Goal: Task Accomplishment & Management: Manage account settings

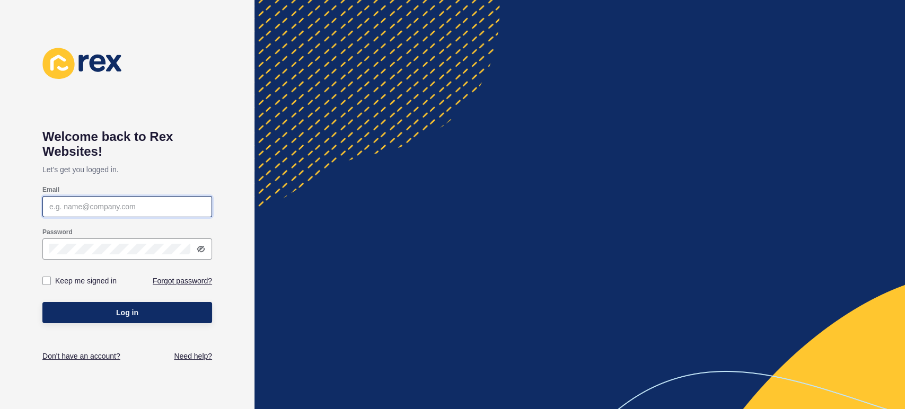
click at [145, 210] on input "Email" at bounding box center [127, 206] width 156 height 11
type input "[PERSON_NAME][EMAIL_ADDRESS][PERSON_NAME][DOMAIN_NAME]"
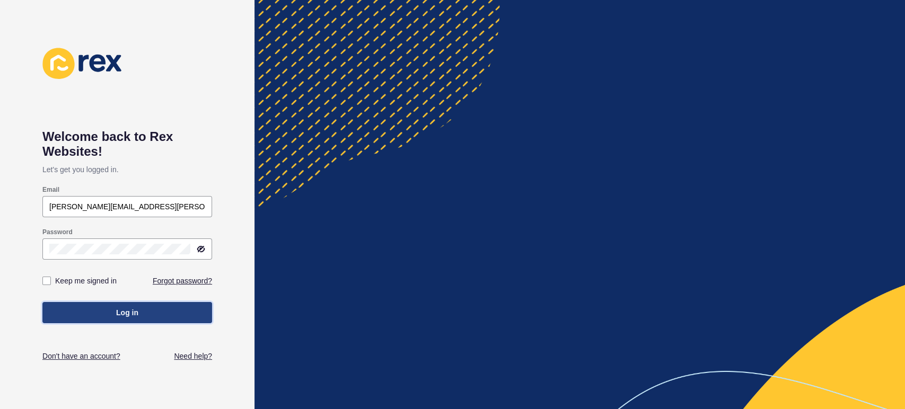
click at [117, 313] on span "Log in" at bounding box center [127, 312] width 22 height 11
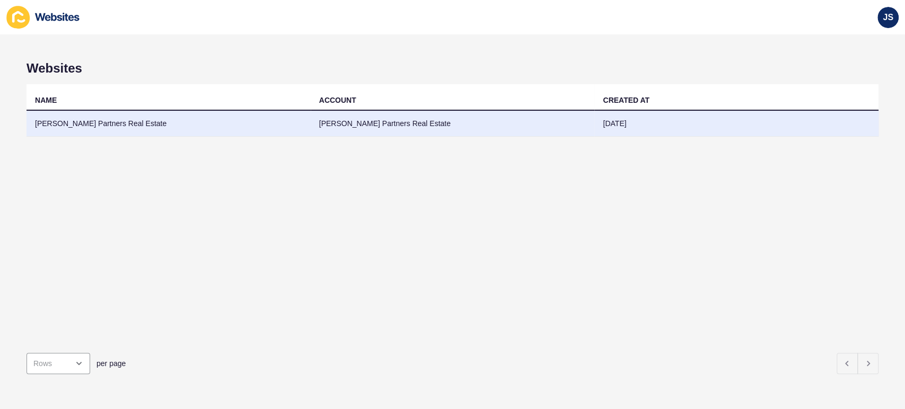
click at [175, 128] on td "[PERSON_NAME] Partners Real Estate" at bounding box center [169, 124] width 284 height 26
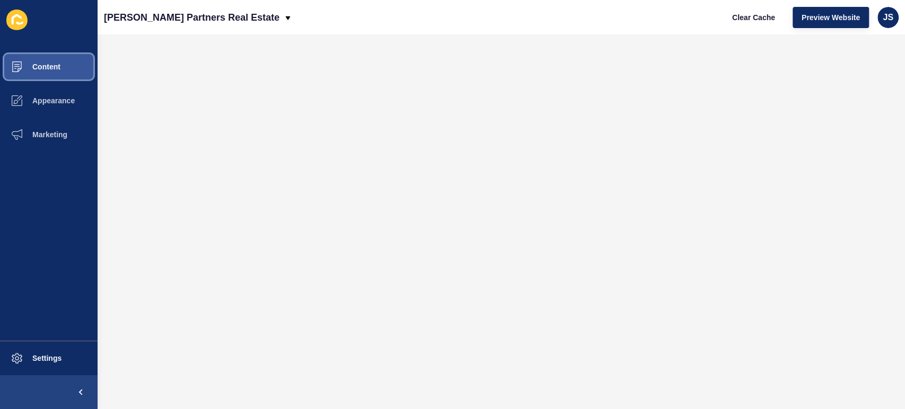
click at [61, 67] on button "Content" at bounding box center [49, 67] width 98 height 34
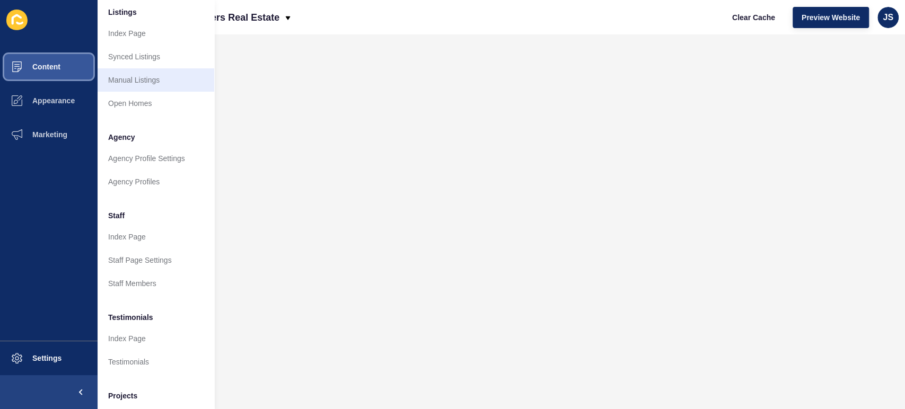
scroll to position [177, 0]
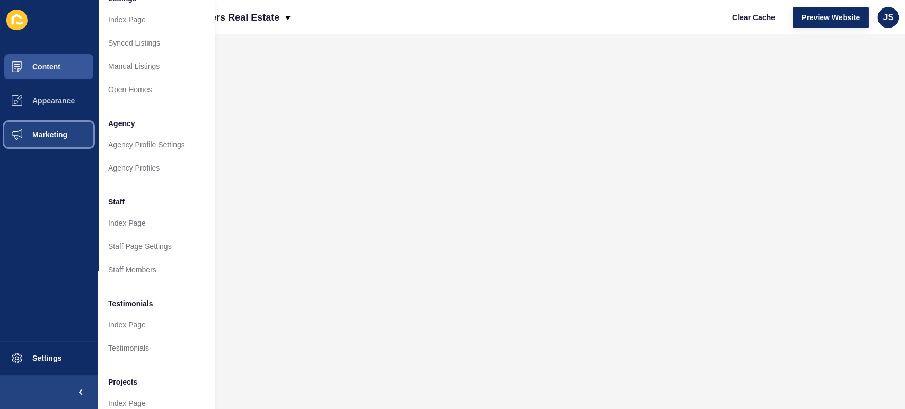
click at [58, 134] on span "Marketing" at bounding box center [32, 134] width 69 height 8
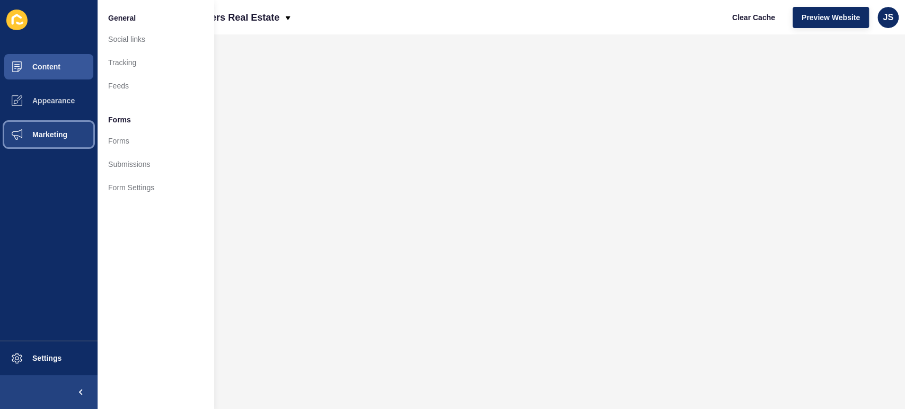
scroll to position [0, 0]
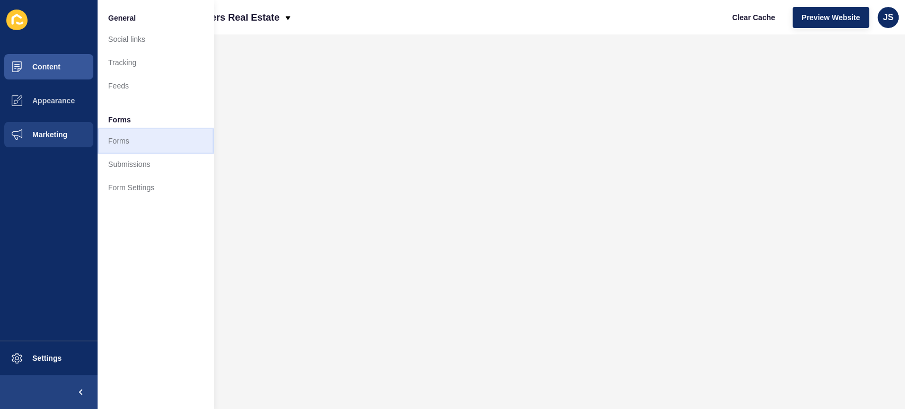
click at [125, 143] on link "Forms" at bounding box center [156, 140] width 117 height 23
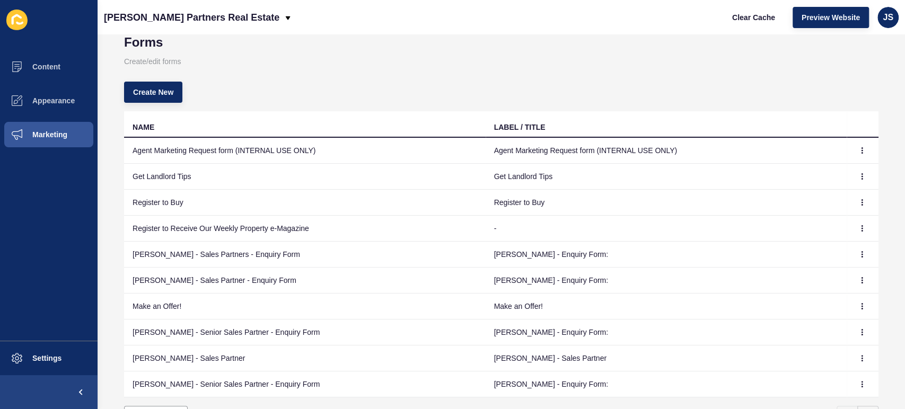
scroll to position [59, 0]
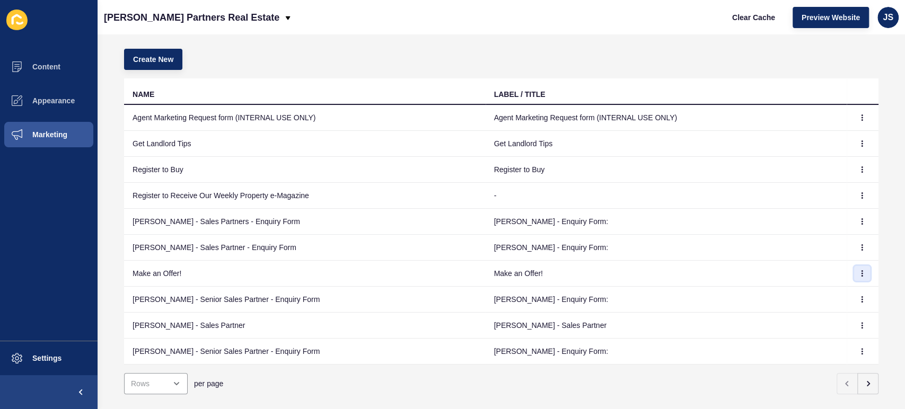
click at [859, 274] on icon "button" at bounding box center [862, 273] width 6 height 6
click at [838, 291] on link "Edit" at bounding box center [824, 294] width 74 height 23
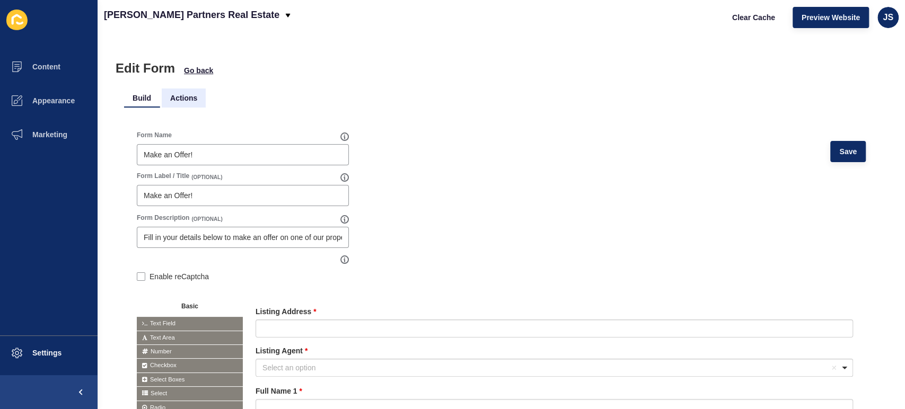
click at [174, 92] on li "Actions" at bounding box center [184, 98] width 44 height 19
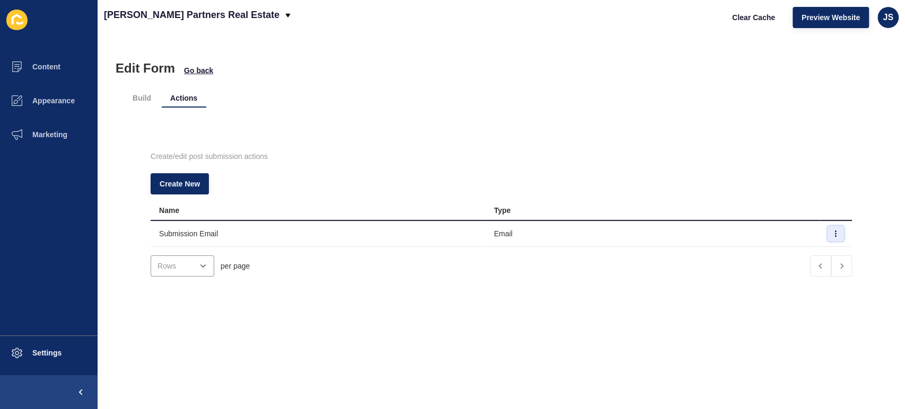
click at [832, 233] on icon "button" at bounding box center [835, 234] width 6 height 6
click at [799, 254] on link "Edit" at bounding box center [788, 254] width 74 height 23
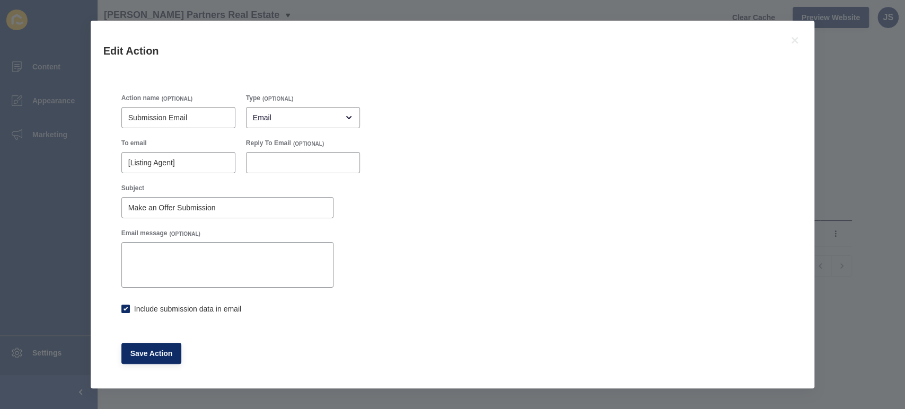
checkbox input "true"
click at [791, 40] on icon at bounding box center [794, 40] width 13 height 13
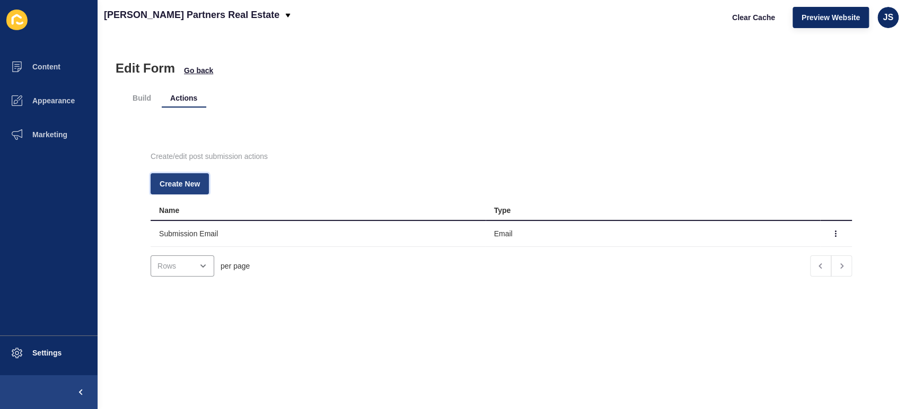
click at [184, 185] on span "Create New" at bounding box center [180, 184] width 40 height 11
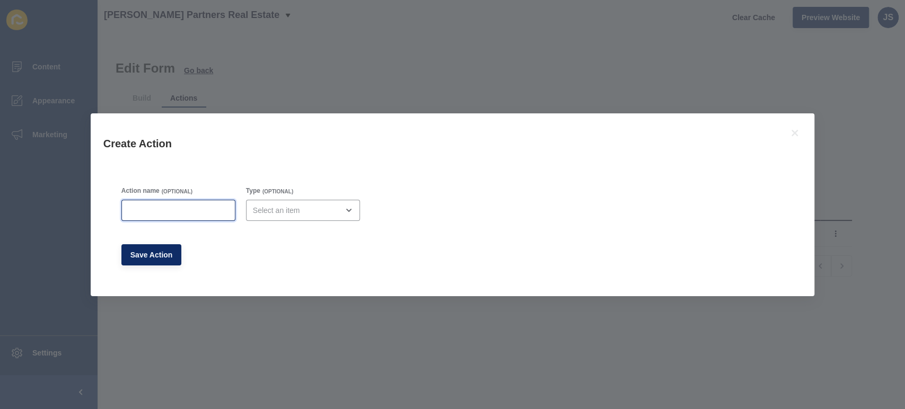
click at [182, 210] on input "Action name" at bounding box center [178, 210] width 100 height 11
type input "Client Copy of Submission Email"
click at [263, 213] on div "open menu" at bounding box center [295, 210] width 85 height 11
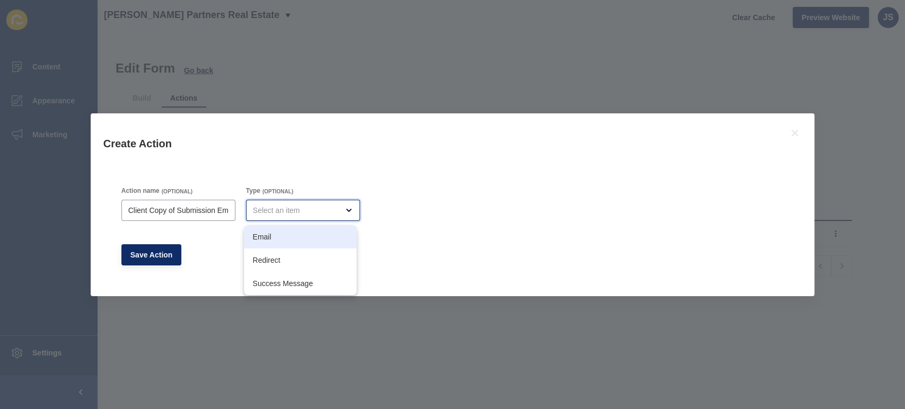
click at [274, 232] on span "Email" at bounding box center [299, 237] width 95 height 11
type input "Email"
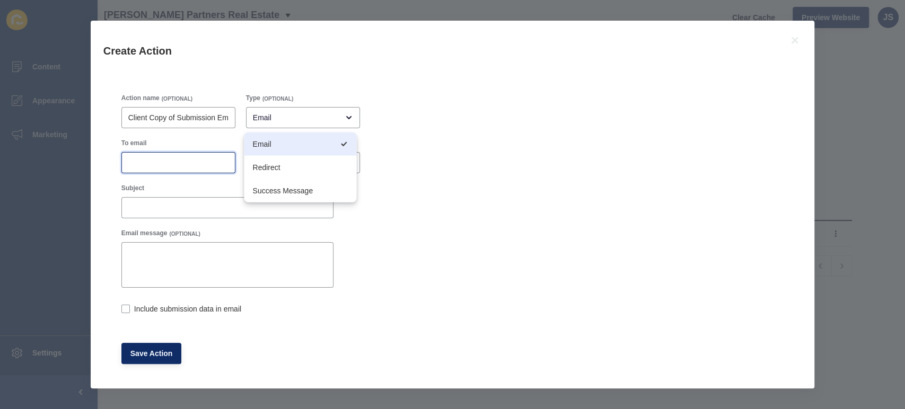
click at [178, 161] on input "To email" at bounding box center [178, 162] width 100 height 11
type input "{"
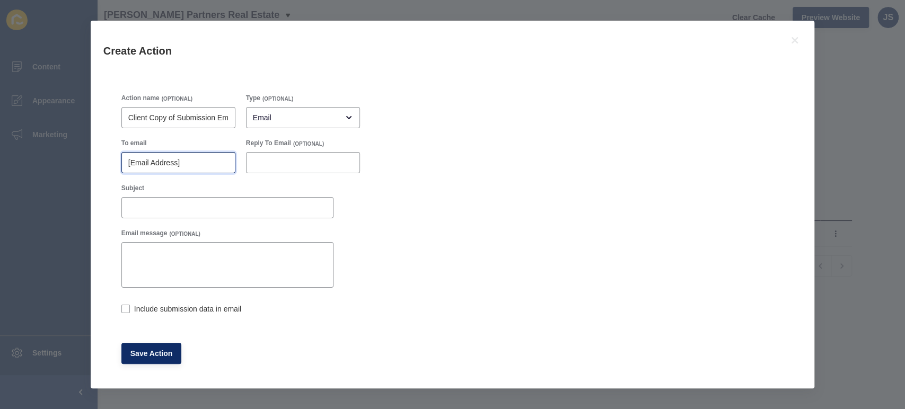
type input "[Email Address]"
click at [193, 209] on input "Subject" at bounding box center [227, 208] width 198 height 11
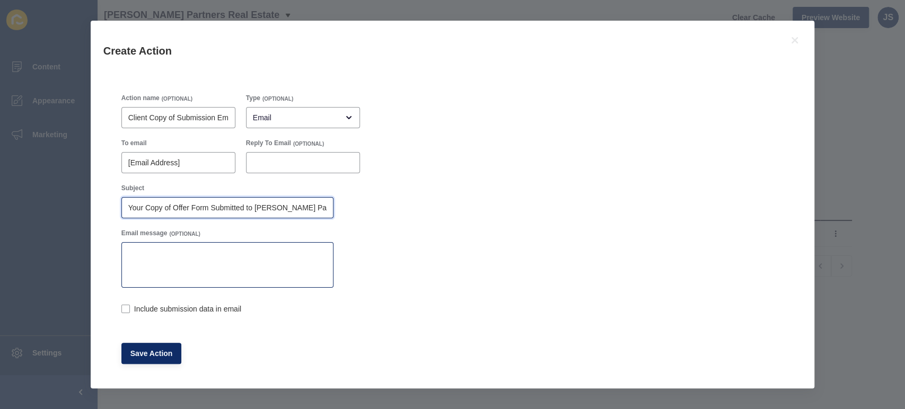
type input "Your Copy of Offer Form Submitted to [PERSON_NAME] Partners Real Estate"
click at [245, 252] on textarea "Email message" at bounding box center [227, 265] width 209 height 42
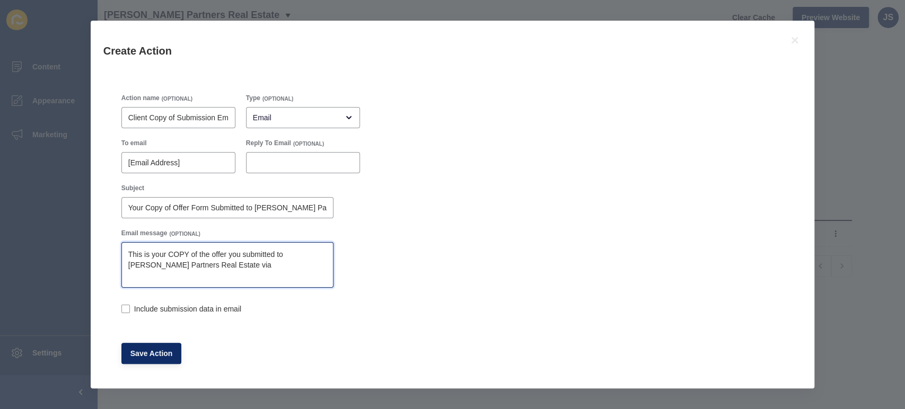
click at [238, 262] on textarea "This is your COPY of the offer you submitted to [PERSON_NAME] Partners Real Est…" at bounding box center [227, 265] width 209 height 42
paste textarea "[URL][DOMAIN_NAME]"
type textarea "This is your COPY of the offer you submitted to [PERSON_NAME] Partners Real Est…"
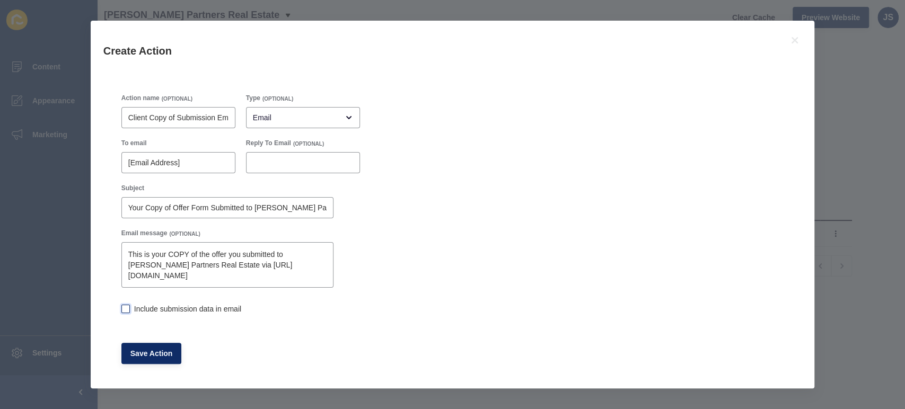
click at [122, 307] on label at bounding box center [125, 309] width 8 height 8
click at [122, 307] on input "Include submission data in email" at bounding box center [124, 309] width 7 height 7
checkbox input "true"
click at [127, 249] on textarea "This is your COPY of the offer you submitted to [PERSON_NAME] Partners Real Est…" at bounding box center [227, 265] width 209 height 42
click at [254, 254] on textarea "Hi, This is your COPY of the offer you submitted to [PERSON_NAME] Partners Real…" at bounding box center [227, 265] width 209 height 42
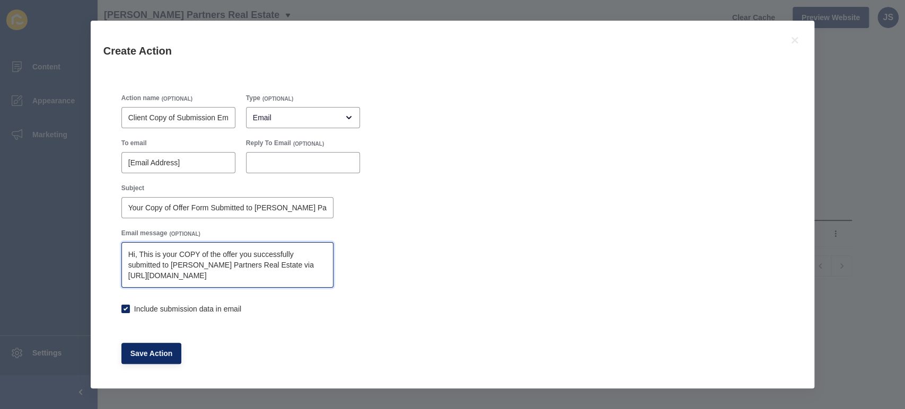
click at [310, 276] on textarea "Hi, This is your COPY of the offer you successfully submitted to [PERSON_NAME] …" at bounding box center [227, 265] width 209 height 42
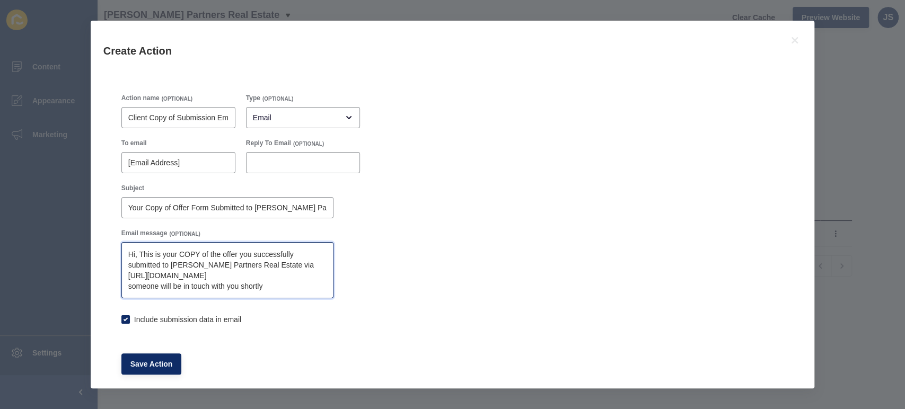
click at [310, 276] on textarea "Hi, This is your COPY of the offer you successfully submitted to [PERSON_NAME] …" at bounding box center [227, 270] width 209 height 53
click at [159, 286] on textarea "Hi, This is your COPY of the offer you successfully submitted to [PERSON_NAME] …" at bounding box center [227, 270] width 209 height 53
click at [321, 284] on textarea "Hi, This is your COPY of the offer you successfully submitted to [PERSON_NAME] …" at bounding box center [227, 270] width 209 height 53
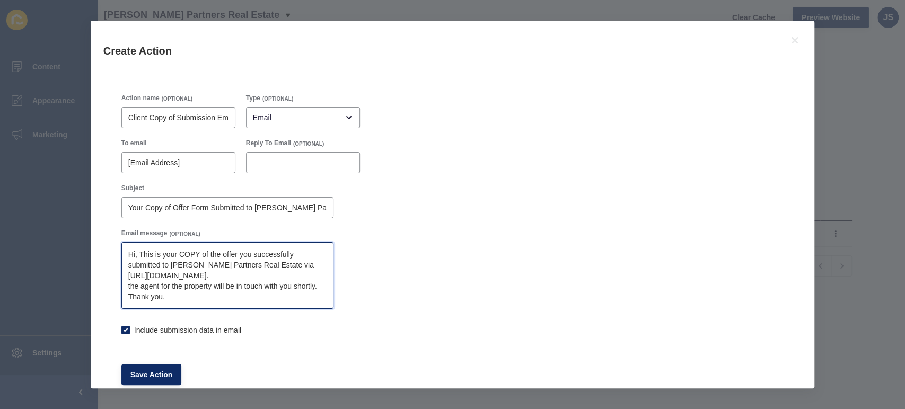
click at [310, 279] on textarea "Hi, This is your COPY of the offer you successfully submitted to [PERSON_NAME] …" at bounding box center [227, 276] width 209 height 64
click at [129, 285] on textarea "Hi, This is your COPY of the offer you successfully submitted to [PERSON_NAME] …" at bounding box center [227, 276] width 209 height 64
click at [195, 300] on textarea "Hi, This is your COPY of the offer you successfully submitted to [PERSON_NAME] …" at bounding box center [227, 276] width 209 height 64
type textarea "Hi, This is your COPY of the offer you successfully submitted to [PERSON_NAME] …"
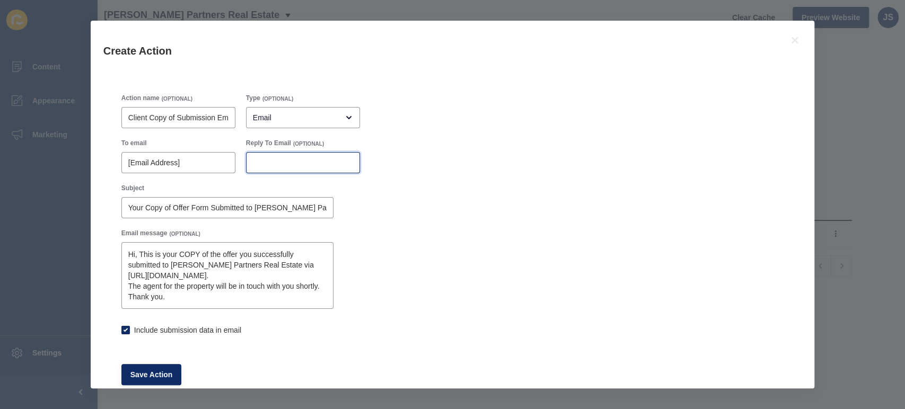
click at [267, 161] on input "Reply To Email" at bounding box center [303, 162] width 100 height 11
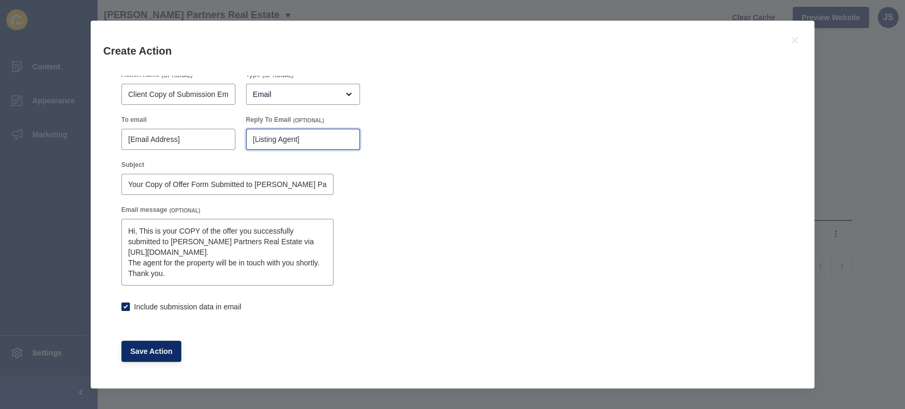
scroll to position [26, 0]
type input "[Listing Agent]"
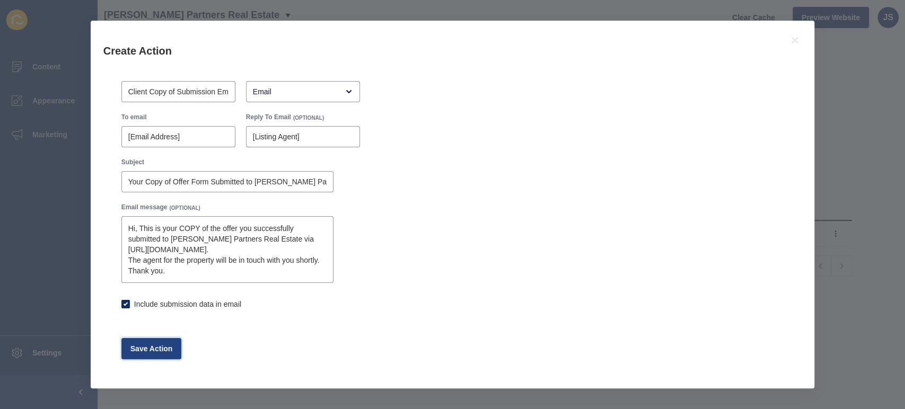
click at [160, 350] on span "Save Action" at bounding box center [151, 349] width 42 height 11
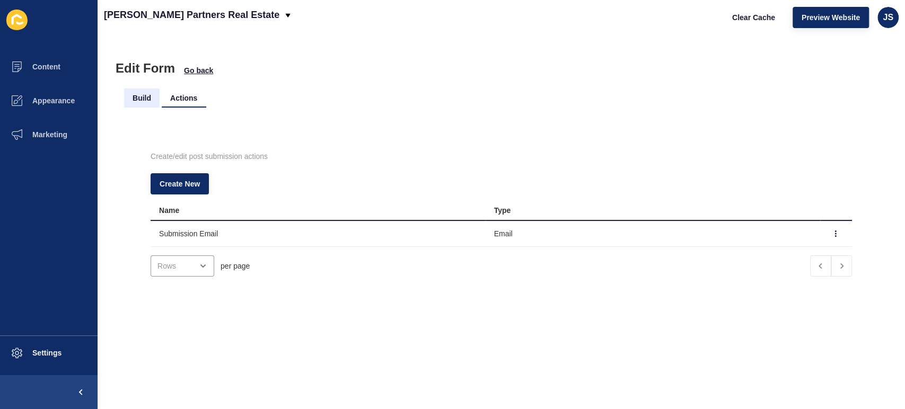
click at [138, 96] on li "Build" at bounding box center [142, 98] width 36 height 19
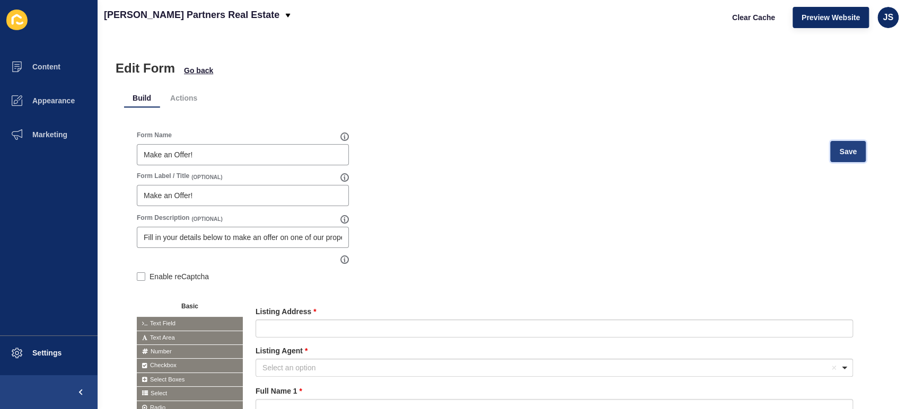
click at [839, 155] on span "Save" at bounding box center [847, 151] width 17 height 11
click at [185, 94] on li "Actions" at bounding box center [184, 98] width 44 height 19
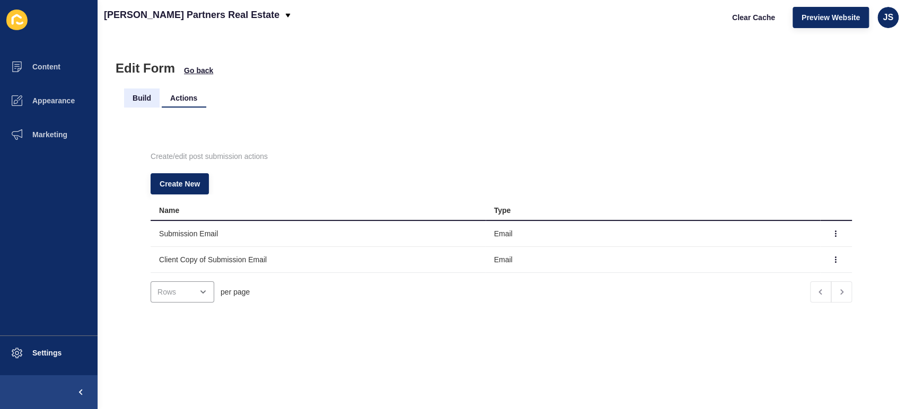
click at [135, 101] on li "Build" at bounding box center [142, 98] width 36 height 19
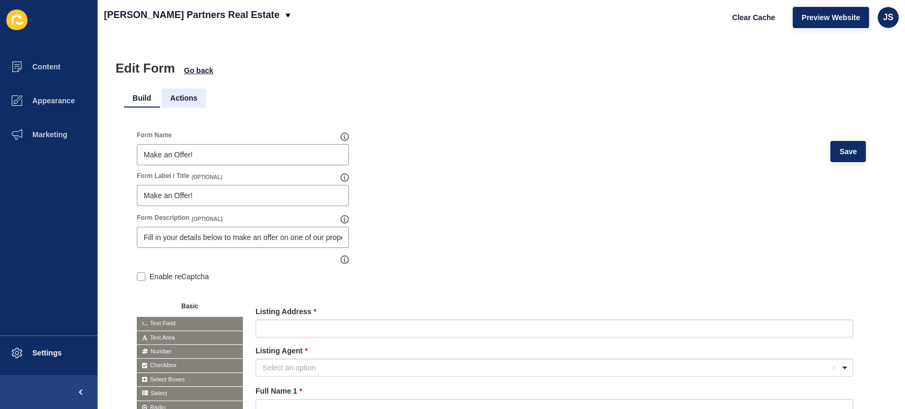
click at [178, 97] on li "Actions" at bounding box center [184, 98] width 44 height 19
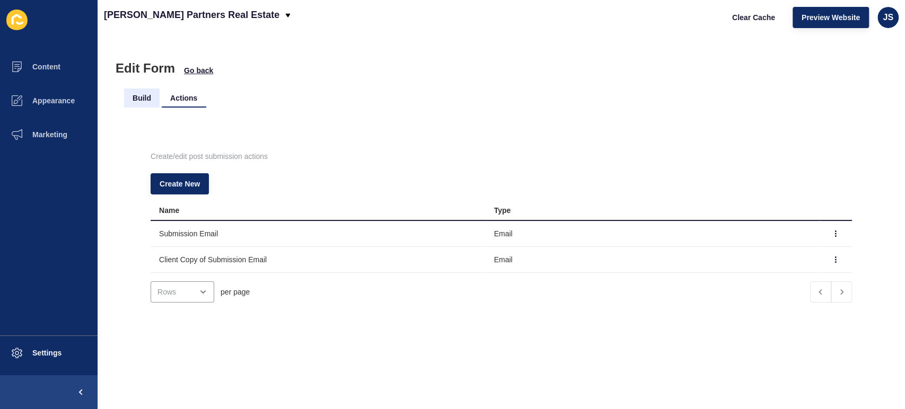
click at [150, 97] on li "Build" at bounding box center [142, 98] width 36 height 19
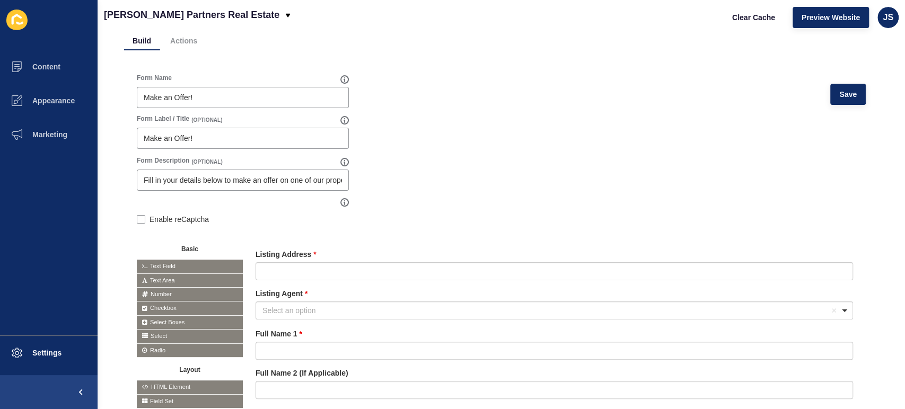
scroll to position [59, 0]
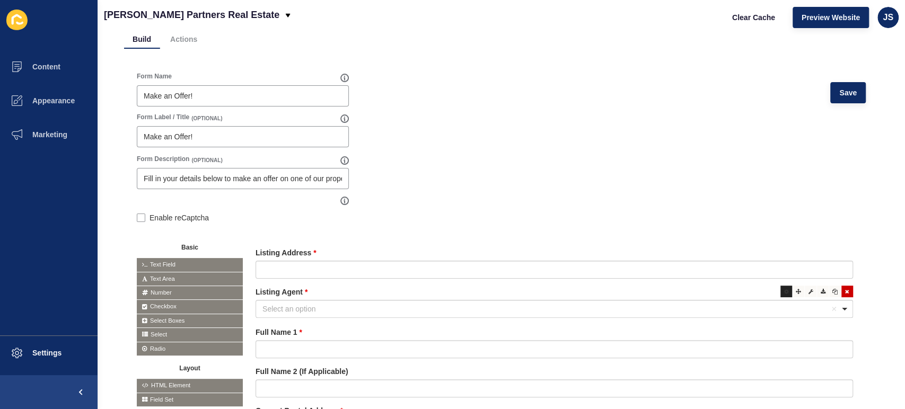
click at [780, 287] on div at bounding box center [786, 292] width 12 height 12
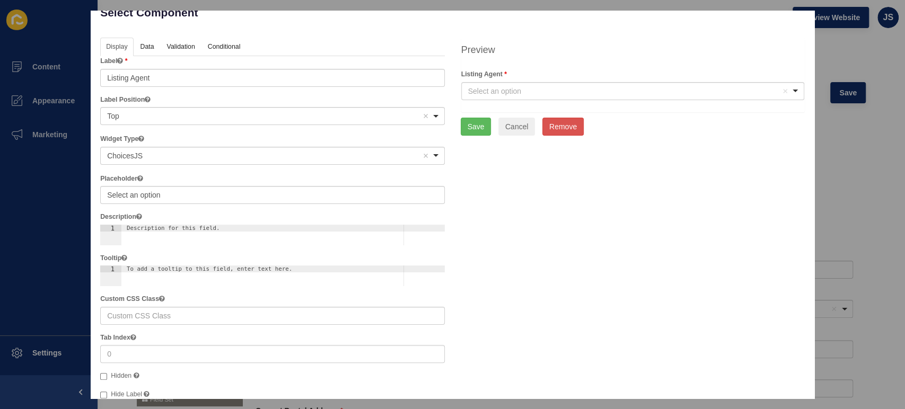
scroll to position [0, 0]
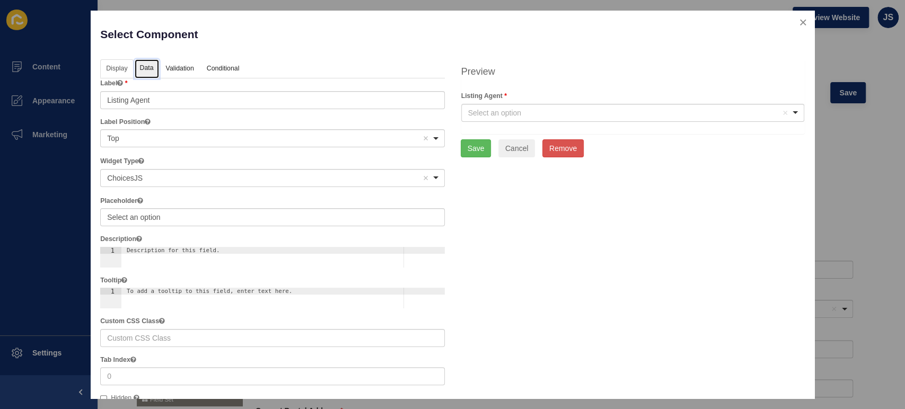
click at [153, 63] on link "Data" at bounding box center [147, 69] width 24 height 20
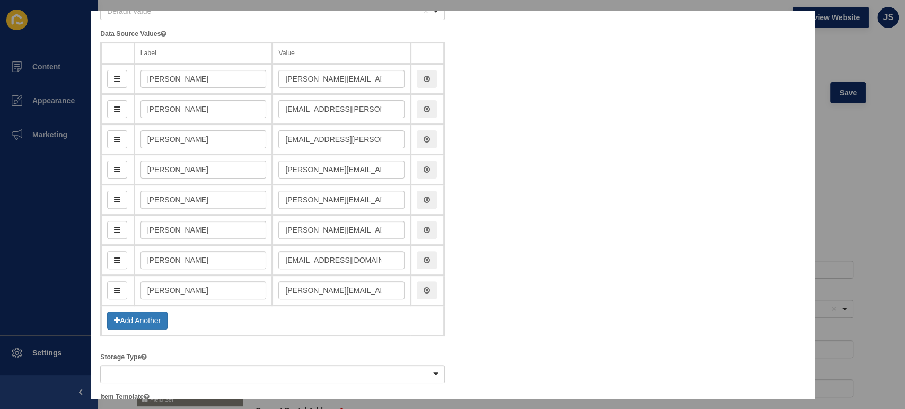
scroll to position [118, 0]
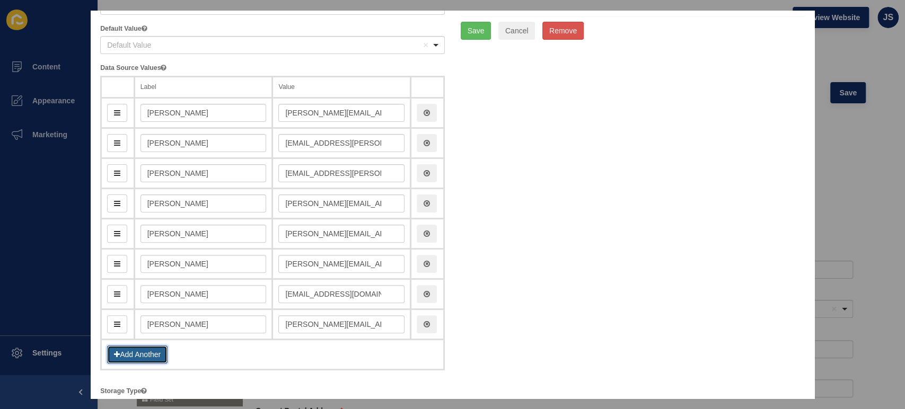
click at [142, 353] on button "Add Another" at bounding box center [137, 355] width 60 height 18
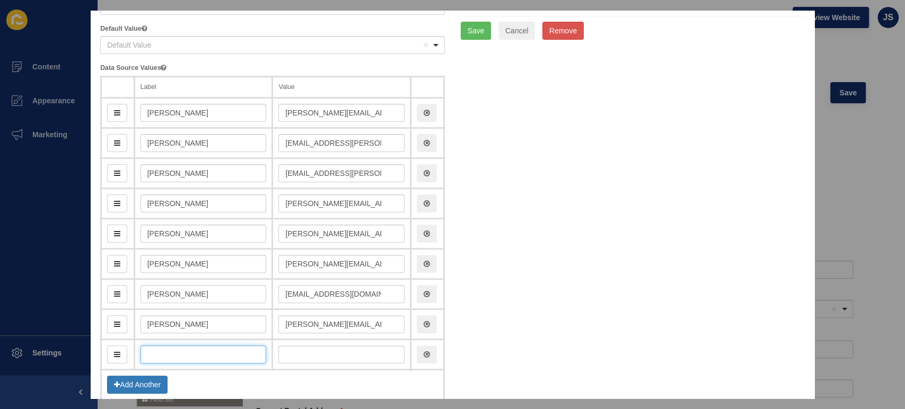
click at [169, 356] on input "text" at bounding box center [203, 355] width 126 height 18
type input "J"
type input "j"
type input "[PERSON_NAME]"
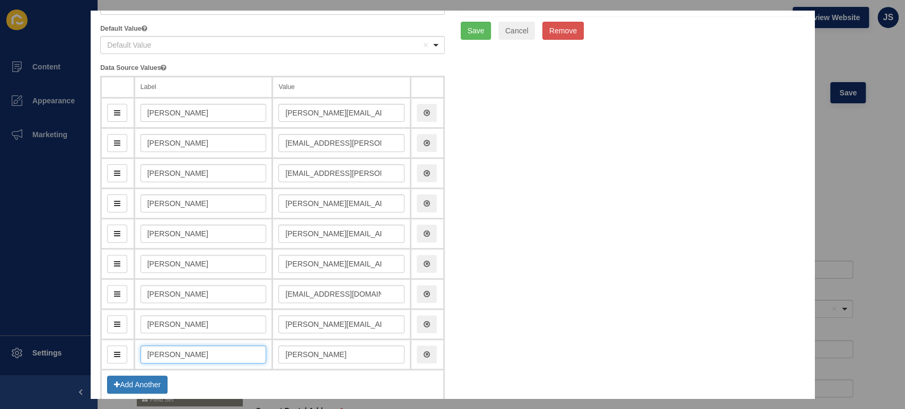
type input "[PERSON_NAME]"
type input "joshT"
type input "[PERSON_NAME]"
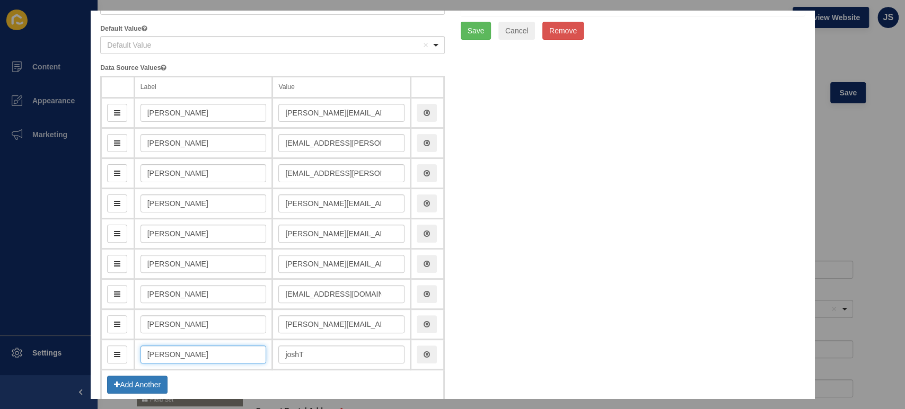
type input "joshTe"
type input "[PERSON_NAME]"
type input "joshTes"
type input "[PERSON_NAME]"
type input "joshTest"
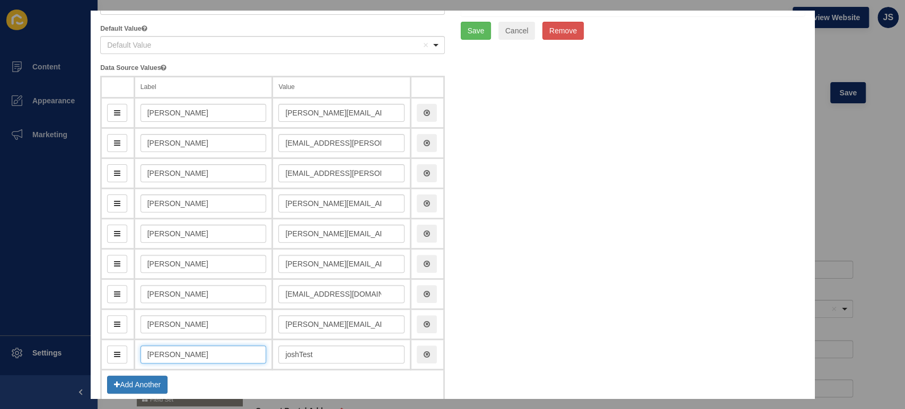
type input "[PERSON_NAME]"
click at [340, 355] on input "joshTest" at bounding box center [341, 355] width 126 height 18
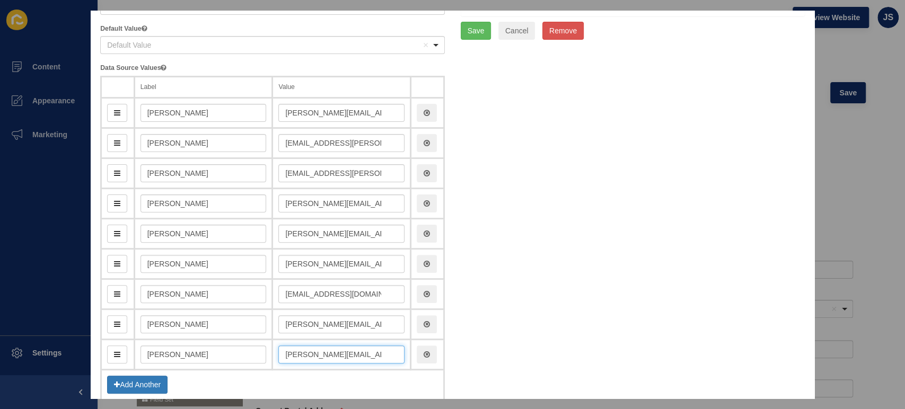
scroll to position [0, 4]
type input "[PERSON_NAME][EMAIL_ADDRESS][PERSON_NAME][DOMAIN_NAME]"
click at [472, 32] on button "Save" at bounding box center [476, 31] width 31 height 18
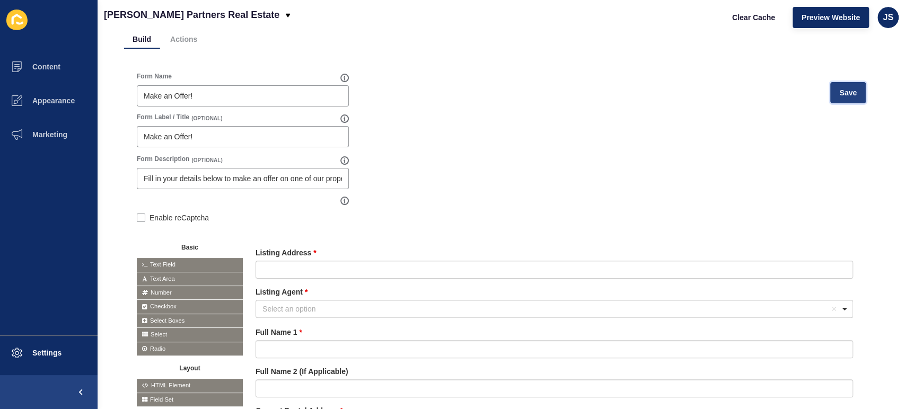
click at [848, 91] on button "Save" at bounding box center [848, 92] width 36 height 21
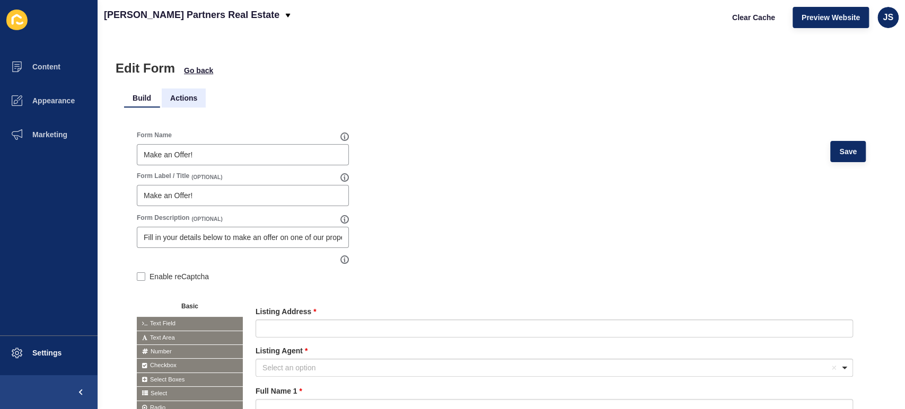
click at [182, 96] on li "Actions" at bounding box center [184, 98] width 44 height 19
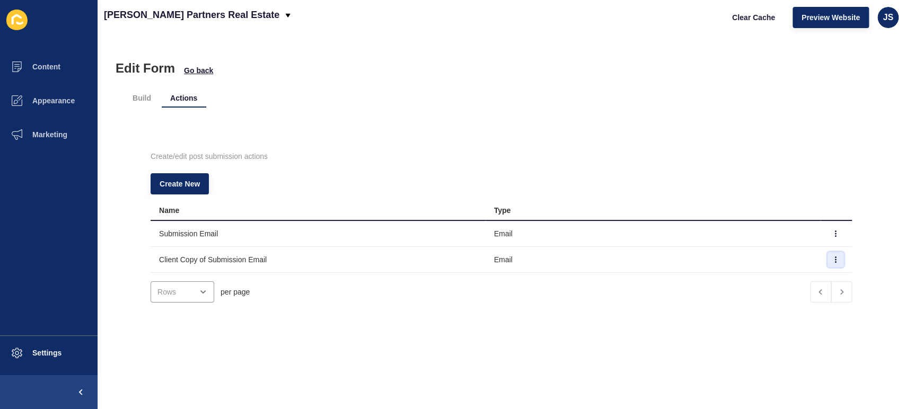
click at [828, 255] on button "button" at bounding box center [836, 259] width 16 height 15
click at [802, 277] on link "Edit" at bounding box center [788, 280] width 74 height 23
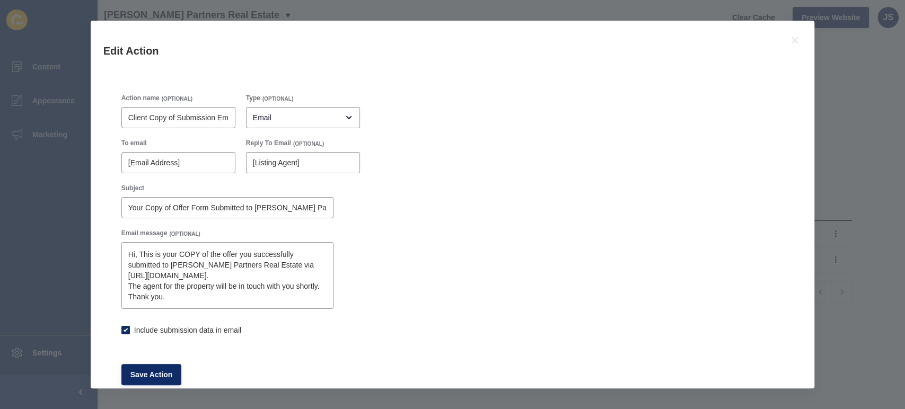
checkbox input "true"
click at [177, 160] on input "[Email Address]" at bounding box center [178, 162] width 100 height 11
click at [206, 158] on input "[Email Address 1]" at bounding box center [178, 162] width 100 height 11
type input "[Email Address 1]"
click at [146, 374] on span "Save Action" at bounding box center [151, 375] width 42 height 11
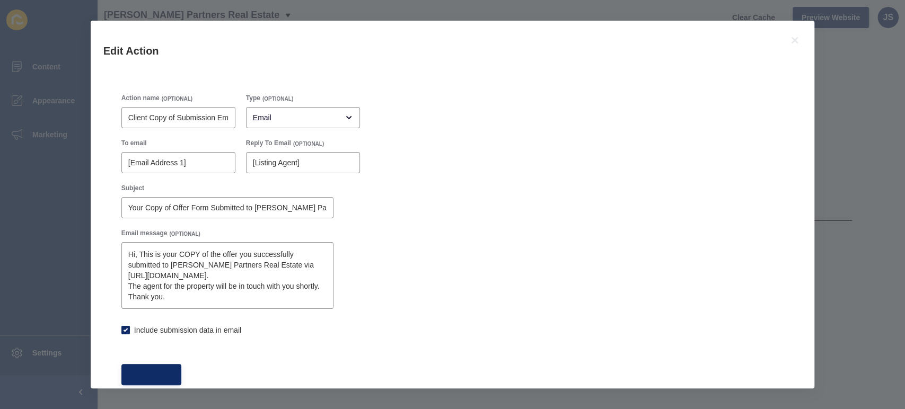
checkbox input "true"
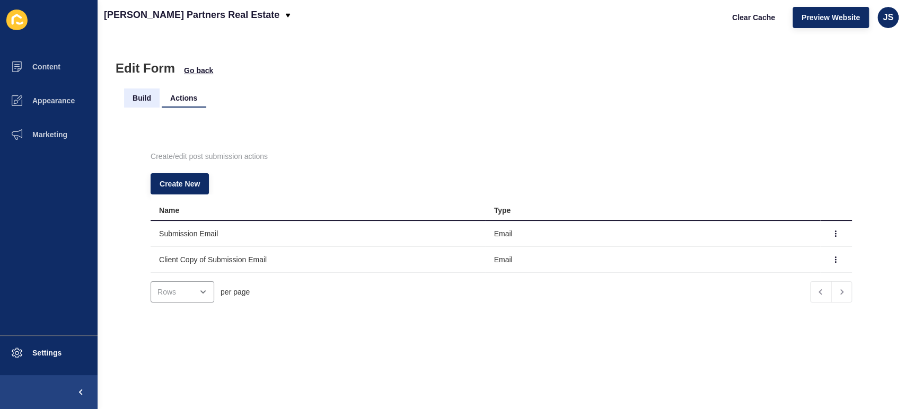
click at [142, 95] on li "Build" at bounding box center [142, 98] width 36 height 19
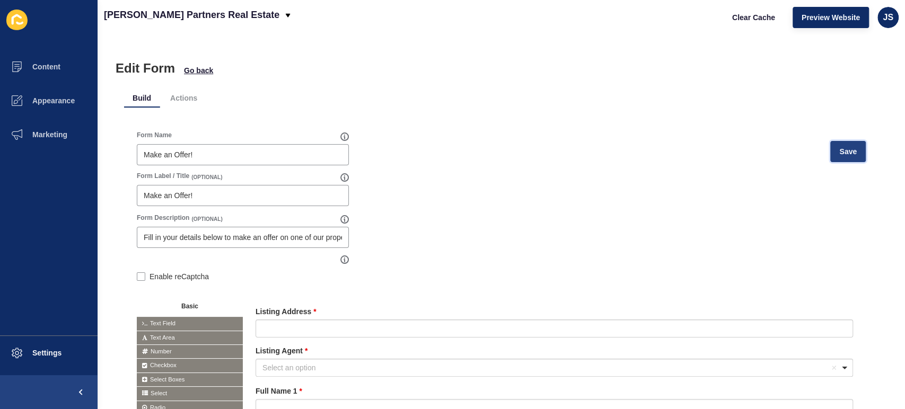
click at [842, 148] on span "Save" at bounding box center [847, 151] width 17 height 11
click at [187, 95] on li "Actions" at bounding box center [184, 98] width 44 height 19
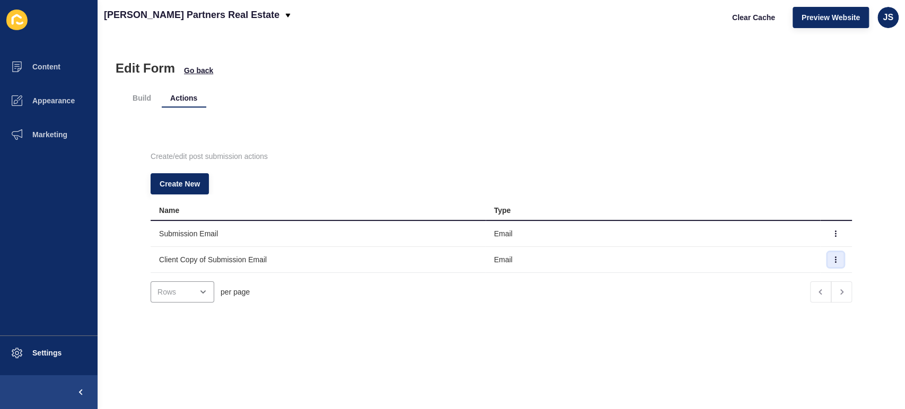
click at [832, 259] on icon "button" at bounding box center [835, 260] width 6 height 6
click at [799, 277] on link "Edit" at bounding box center [788, 280] width 74 height 23
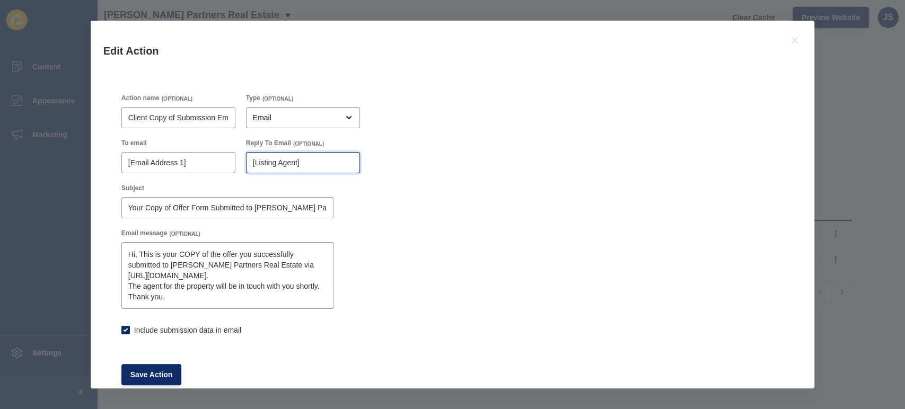
drag, startPoint x: 333, startPoint y: 155, endPoint x: 252, endPoint y: 159, distance: 80.6
click at [252, 159] on div "[Listing Agent]" at bounding box center [303, 162] width 114 height 21
drag, startPoint x: 301, startPoint y: 162, endPoint x: 247, endPoint y: 160, distance: 54.1
click at [247, 160] on div "[Listing Agent]" at bounding box center [303, 162] width 114 height 21
type input "[EMAIL_ADDRESS][DOMAIN_NAME]"
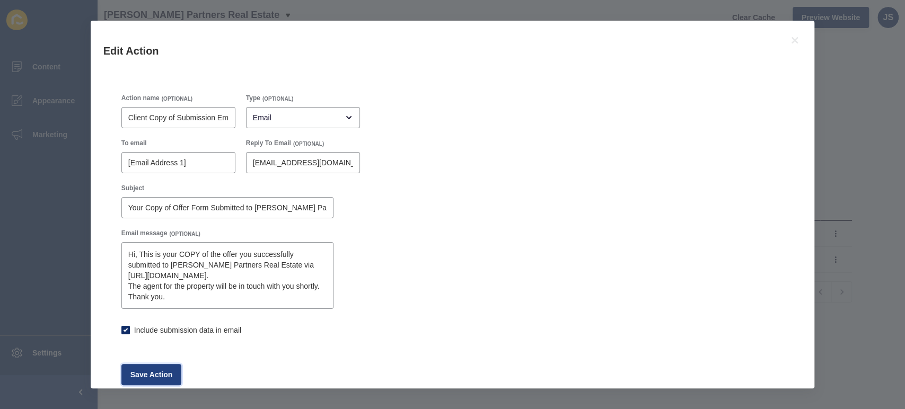
click at [156, 371] on span "Save Action" at bounding box center [151, 375] width 42 height 11
checkbox input "true"
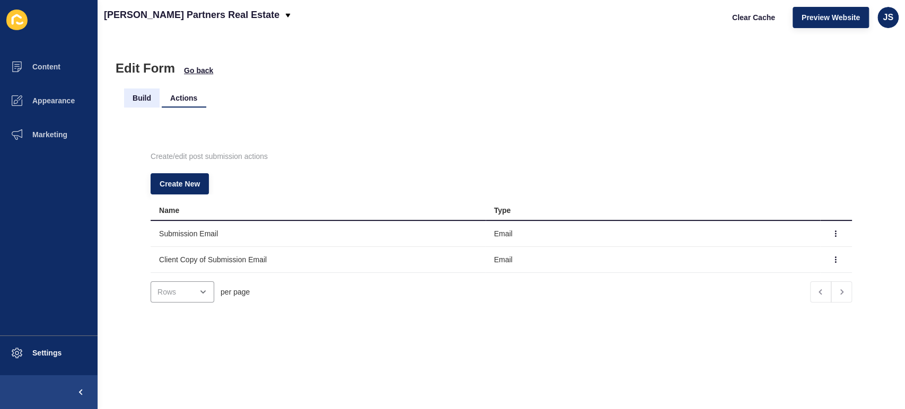
click at [139, 96] on li "Build" at bounding box center [142, 98] width 36 height 19
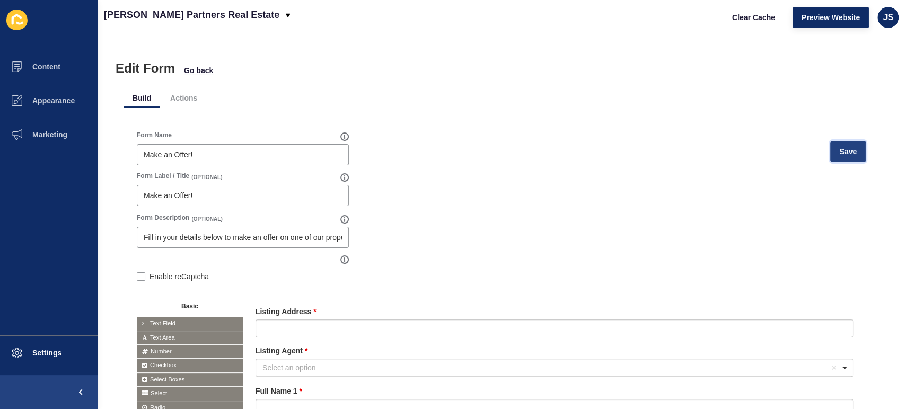
click at [841, 152] on span "Save" at bounding box center [847, 151] width 17 height 11
click at [194, 100] on li "Actions" at bounding box center [184, 98] width 44 height 19
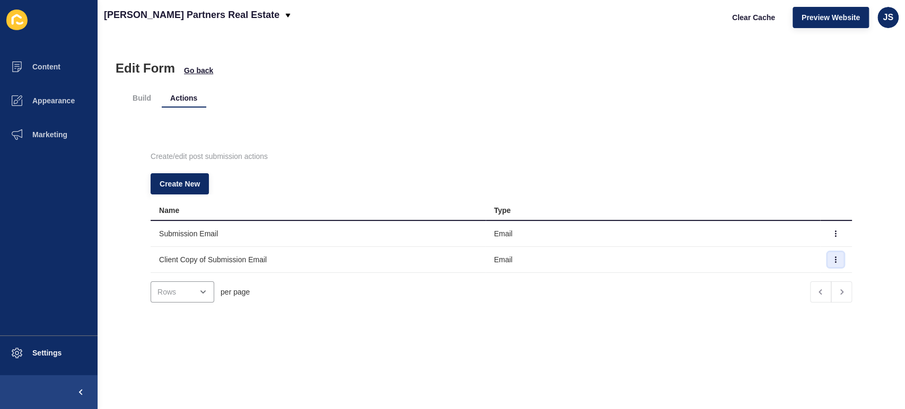
click at [836, 259] on icon "button" at bounding box center [836, 259] width 1 height 5
click at [797, 278] on link "Edit" at bounding box center [788, 280] width 74 height 23
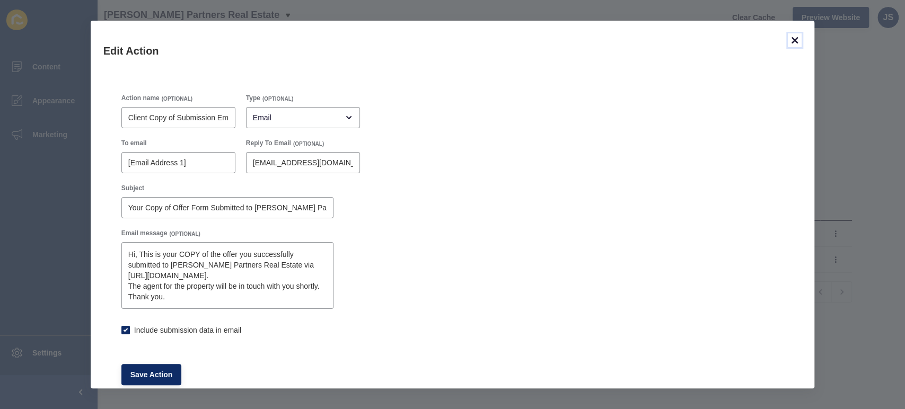
click at [792, 38] on icon at bounding box center [794, 40] width 13 height 13
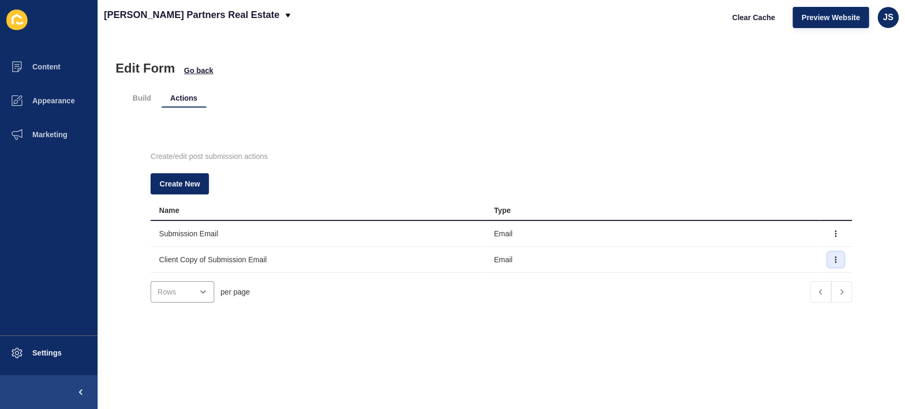
click at [828, 256] on button "button" at bounding box center [836, 259] width 16 height 15
click at [802, 277] on link "Edit" at bounding box center [788, 280] width 74 height 23
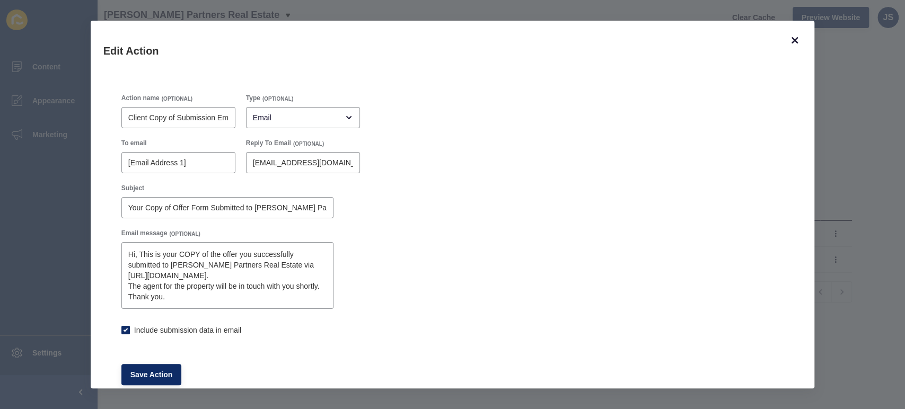
click at [789, 45] on div "Edit Action" at bounding box center [453, 48] width 724 height 55
click at [793, 39] on icon at bounding box center [795, 40] width 6 height 6
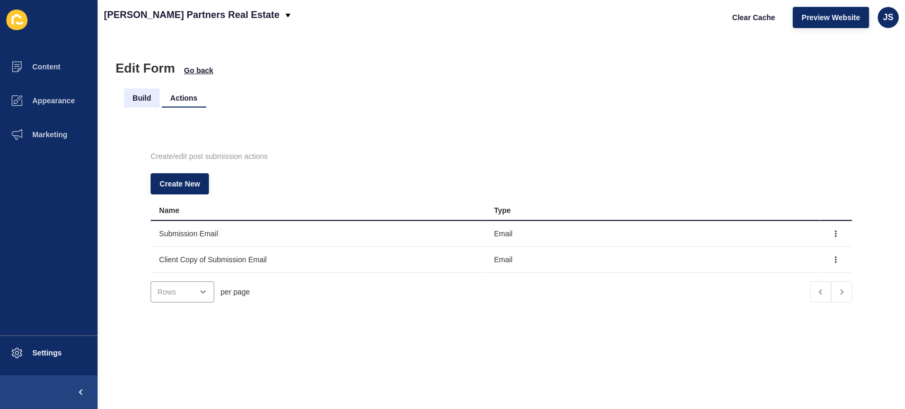
click at [151, 100] on li "Build" at bounding box center [142, 98] width 36 height 19
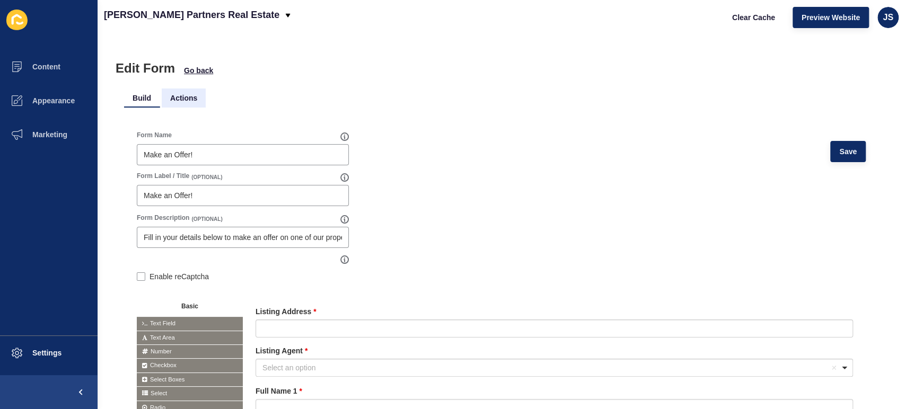
click at [178, 101] on li "Actions" at bounding box center [184, 98] width 44 height 19
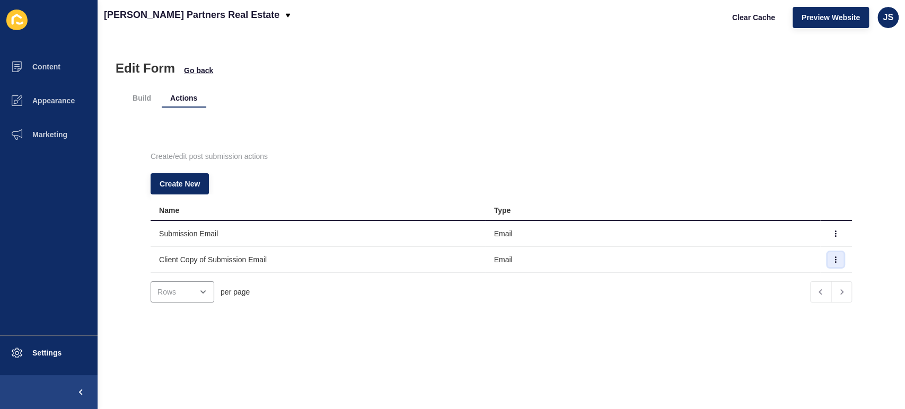
click at [828, 262] on button "button" at bounding box center [836, 259] width 16 height 15
click at [807, 273] on link "Edit" at bounding box center [788, 280] width 74 height 23
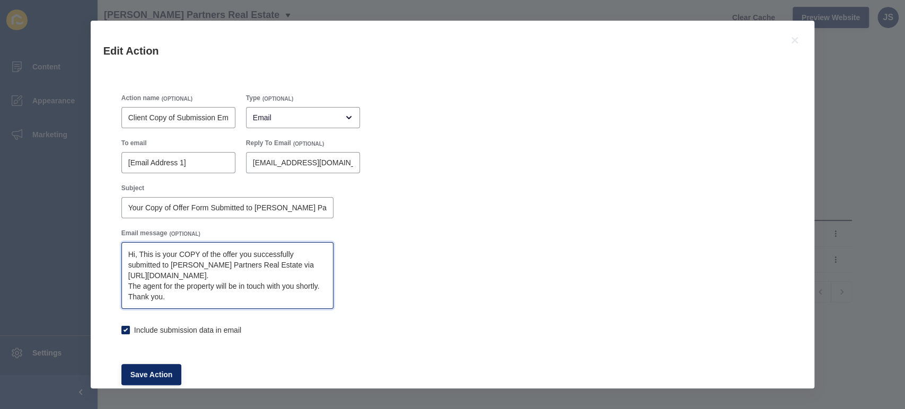
drag, startPoint x: 128, startPoint y: 264, endPoint x: 304, endPoint y: 278, distance: 176.6
click at [304, 278] on textarea "Hi, This is your COPY of the offer you successfully submitted to [PERSON_NAME] …" at bounding box center [227, 276] width 209 height 64
checkbox input "true"
click at [377, 271] on div "Action name (OPTIONAL) Client Copy of Submission Email Type (OPTIONAL) Email To…" at bounding box center [452, 240] width 673 height 302
click at [794, 39] on icon at bounding box center [795, 40] width 6 height 6
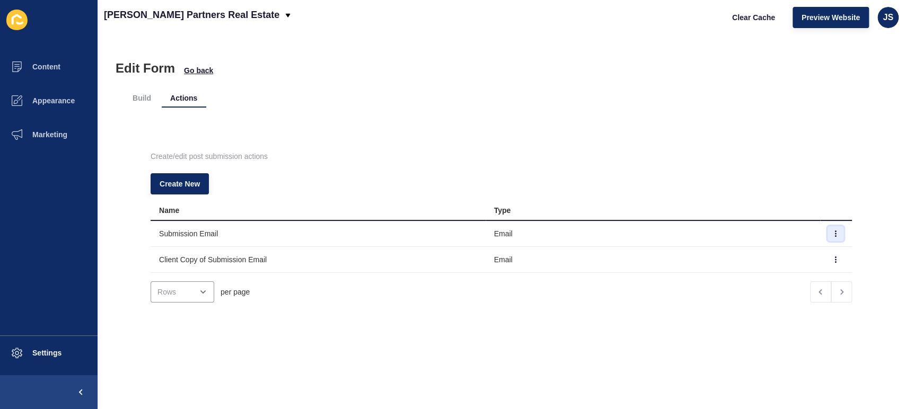
click at [828, 230] on button "button" at bounding box center [836, 233] width 16 height 15
click at [799, 251] on link "Edit" at bounding box center [788, 254] width 74 height 23
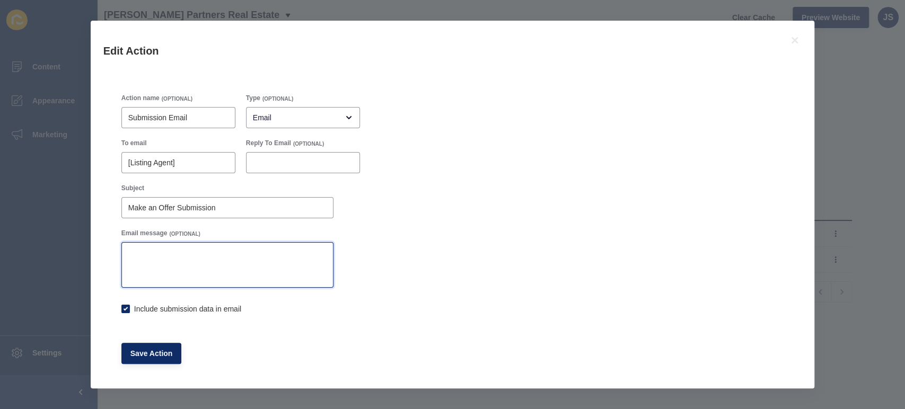
click at [241, 250] on textarea "Email message" at bounding box center [227, 265] width 209 height 42
paste textarea "submitted to [PERSON_NAME] Partners Real Estate via [URL][DOMAIN_NAME]"
drag, startPoint x: 161, startPoint y: 255, endPoint x: 258, endPoint y: 253, distance: 97.0
click at [258, 253] on textarea "submitted to [PERSON_NAME] Partners Real Estate via [URL][DOMAIN_NAME]" at bounding box center [227, 265] width 209 height 42
type textarea "submitted via [URL][DOMAIN_NAME]"
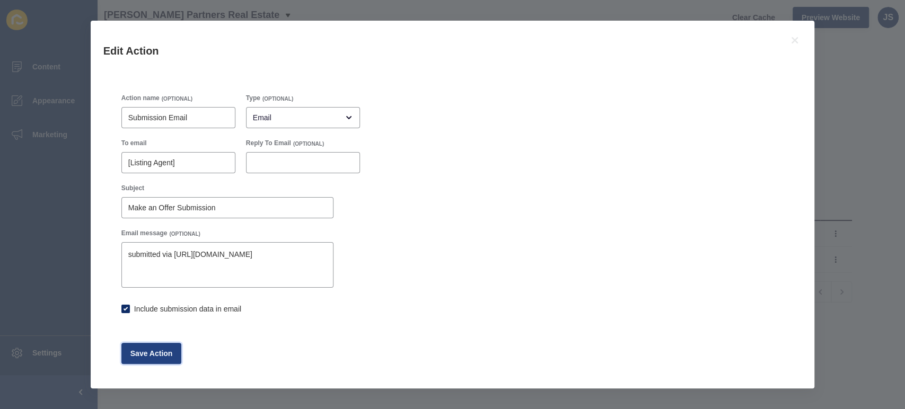
click at [168, 353] on span "Save Action" at bounding box center [151, 353] width 42 height 11
checkbox input "true"
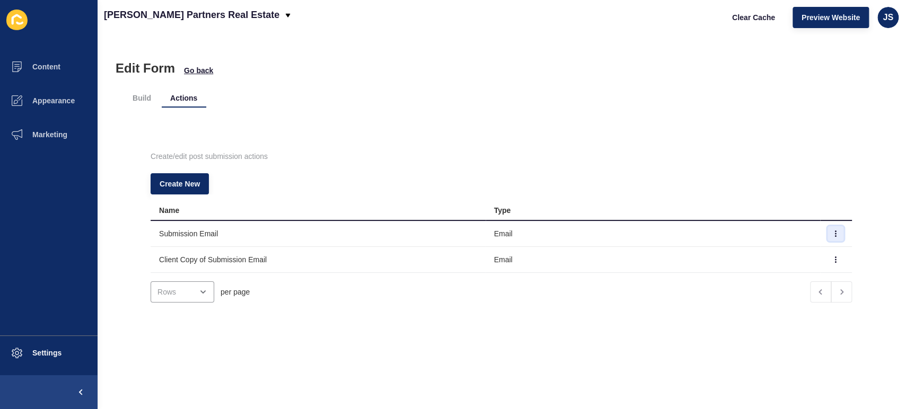
click at [832, 233] on icon "button" at bounding box center [835, 234] width 6 height 6
click at [807, 252] on link "Edit" at bounding box center [788, 254] width 74 height 23
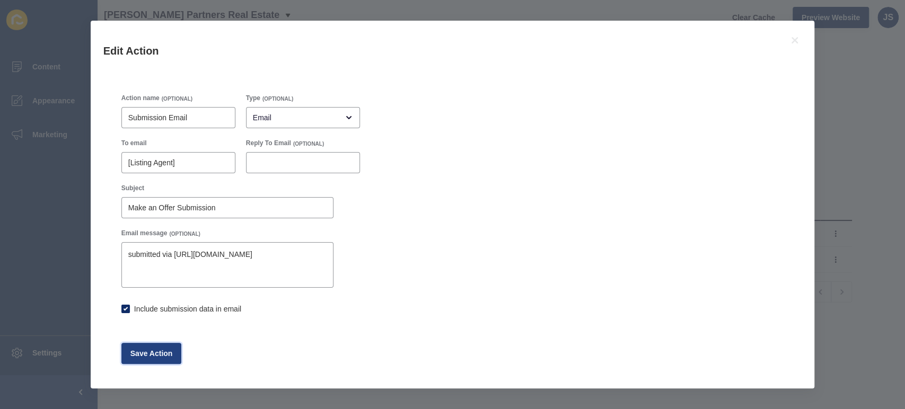
click at [157, 350] on span "Save Action" at bounding box center [151, 353] width 42 height 11
checkbox input "true"
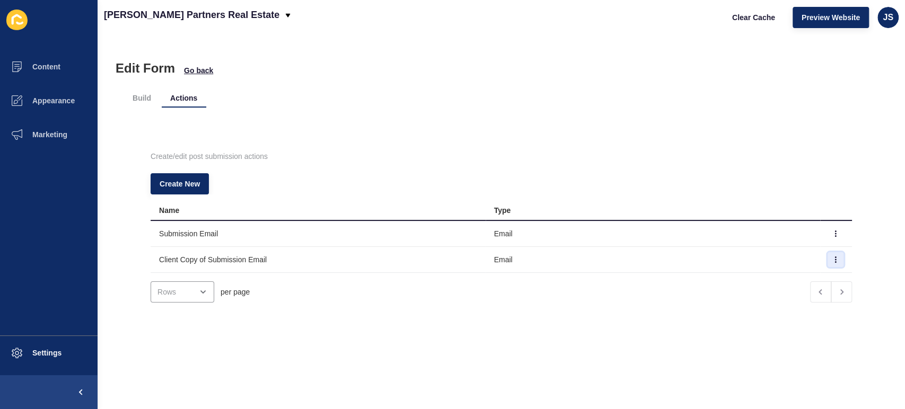
click at [832, 261] on icon "button" at bounding box center [835, 260] width 6 height 6
click at [798, 274] on link "Edit" at bounding box center [788, 280] width 74 height 23
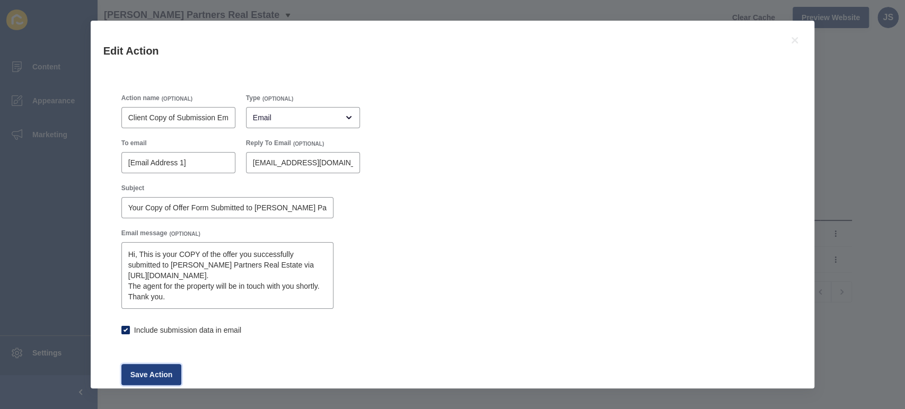
click at [162, 378] on span "Save Action" at bounding box center [151, 375] width 42 height 11
checkbox input "true"
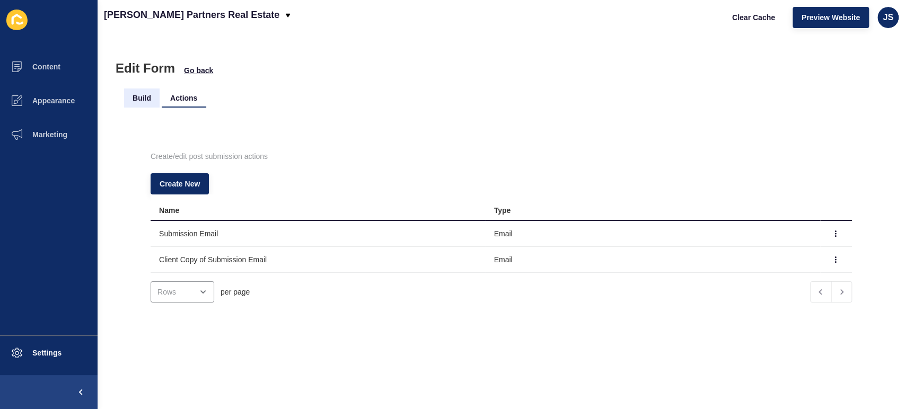
click at [136, 97] on li "Build" at bounding box center [142, 98] width 36 height 19
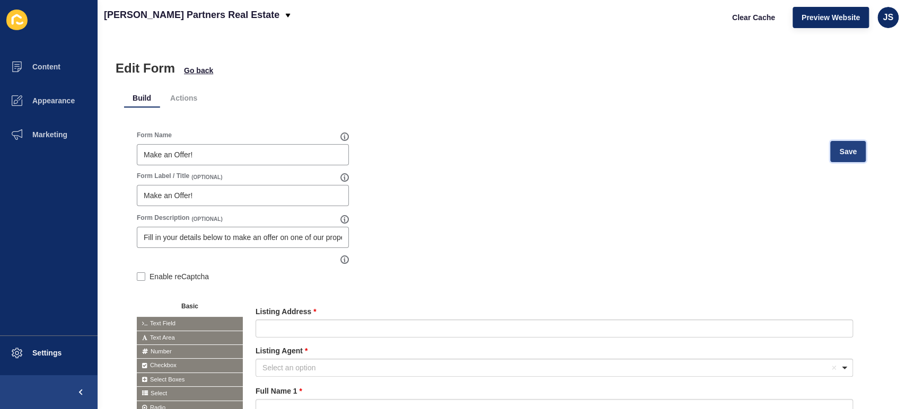
click at [846, 151] on span "Save" at bounding box center [847, 151] width 17 height 11
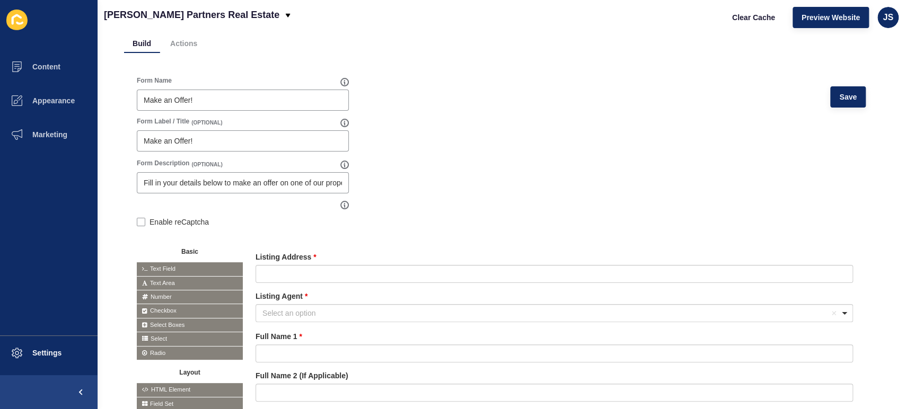
scroll to position [59, 0]
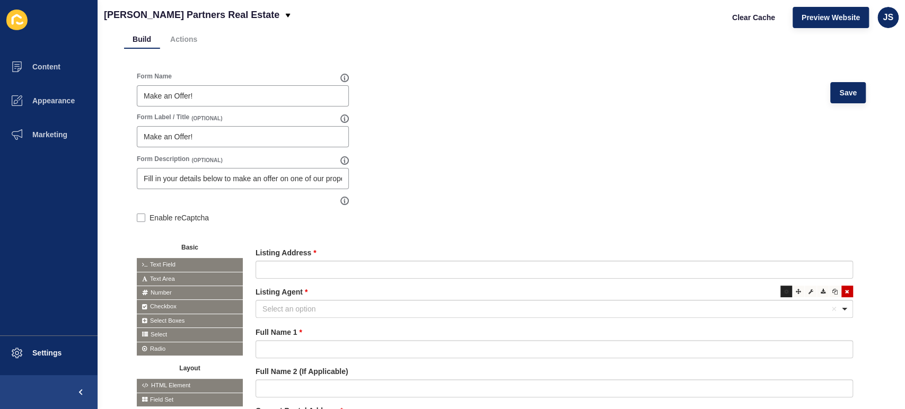
click at [784, 291] on icon at bounding box center [786, 291] width 5 height 5
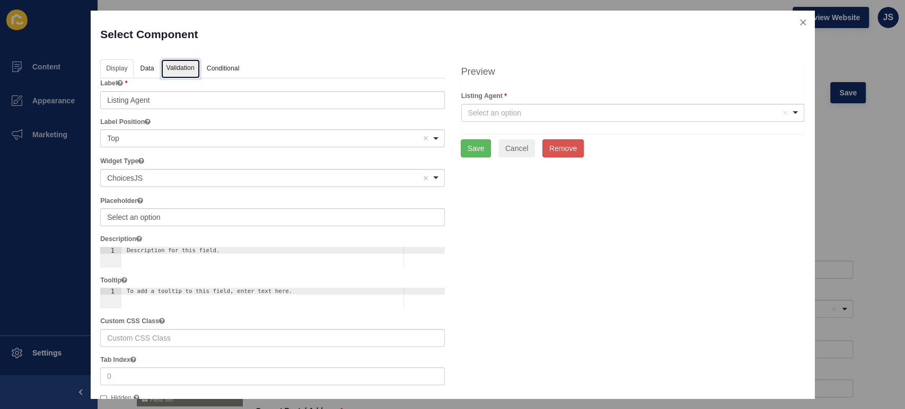
click at [183, 69] on link "Validation" at bounding box center [180, 69] width 39 height 20
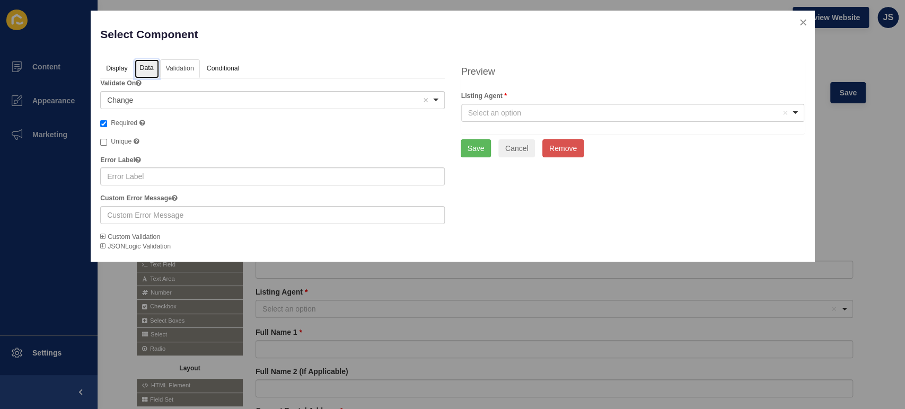
click at [153, 68] on link "Data" at bounding box center [147, 69] width 24 height 20
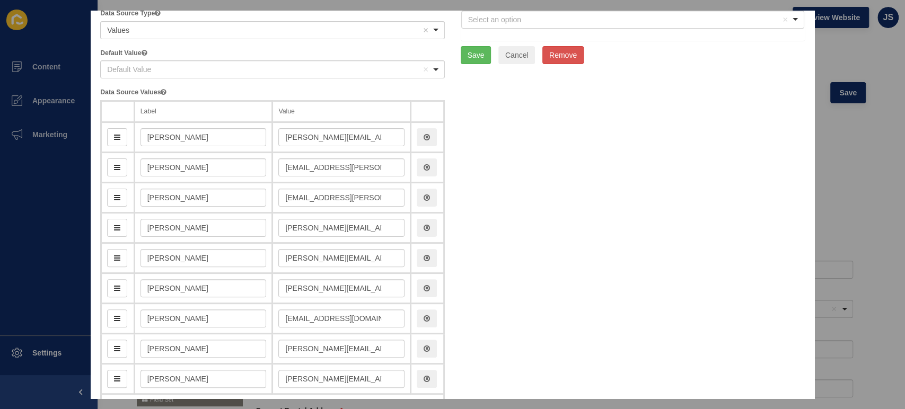
scroll to position [177, 0]
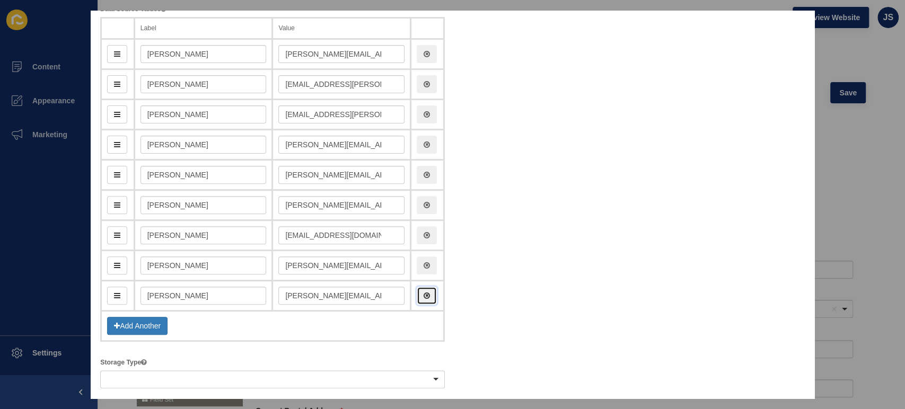
click at [424, 293] on icon "button" at bounding box center [427, 295] width 6 height 7
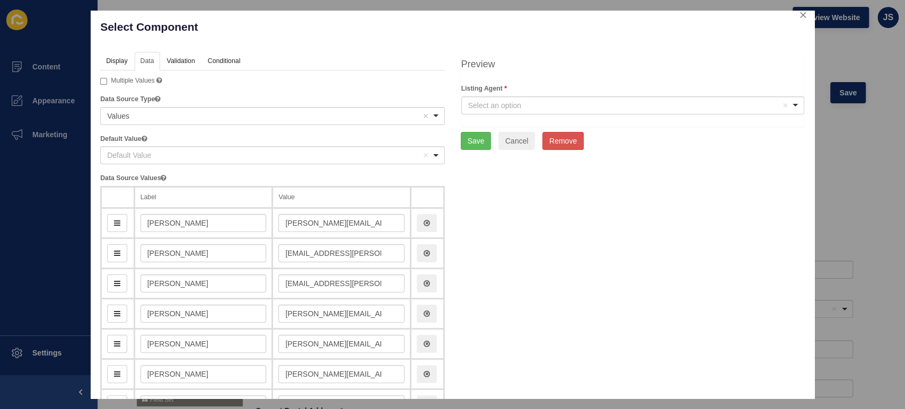
scroll to position [0, 0]
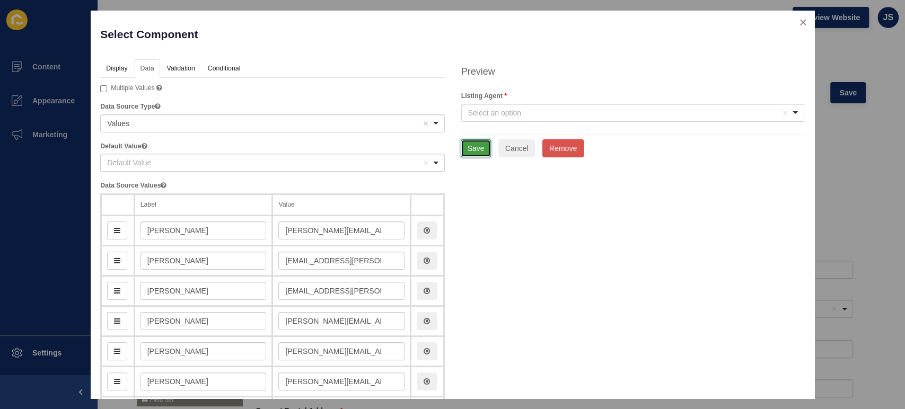
click at [467, 148] on button "Save" at bounding box center [476, 148] width 31 height 18
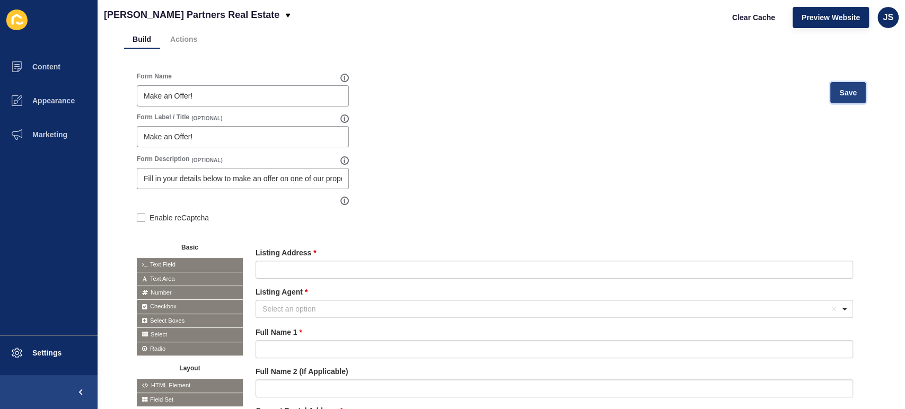
click at [845, 92] on span "Save" at bounding box center [847, 92] width 17 height 11
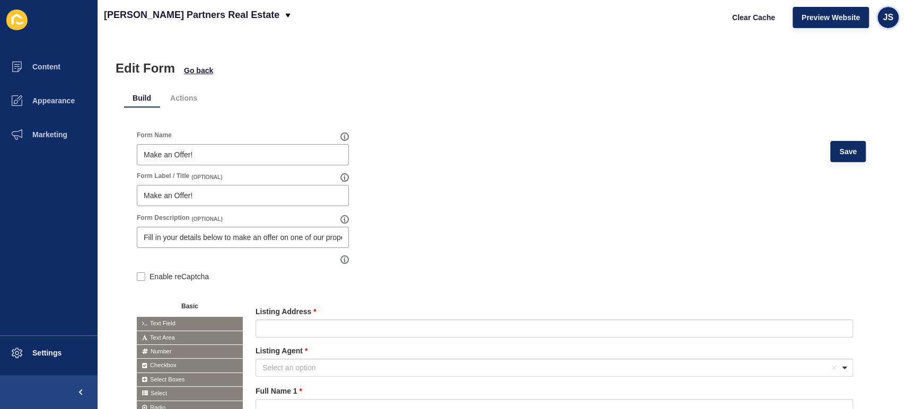
click at [888, 21] on span "JS" at bounding box center [888, 17] width 11 height 11
click at [867, 86] on link "Logout" at bounding box center [863, 88] width 78 height 23
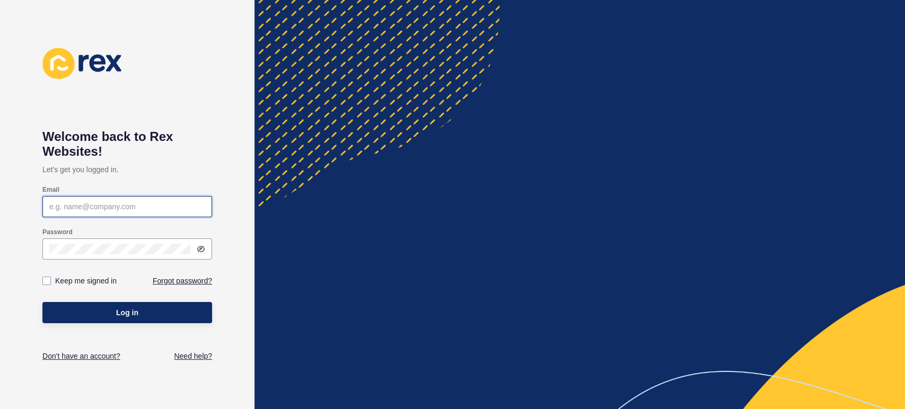
click at [144, 208] on input "Email" at bounding box center [127, 206] width 156 height 11
type input "[PERSON_NAME][EMAIL_ADDRESS][PERSON_NAME][DOMAIN_NAME]"
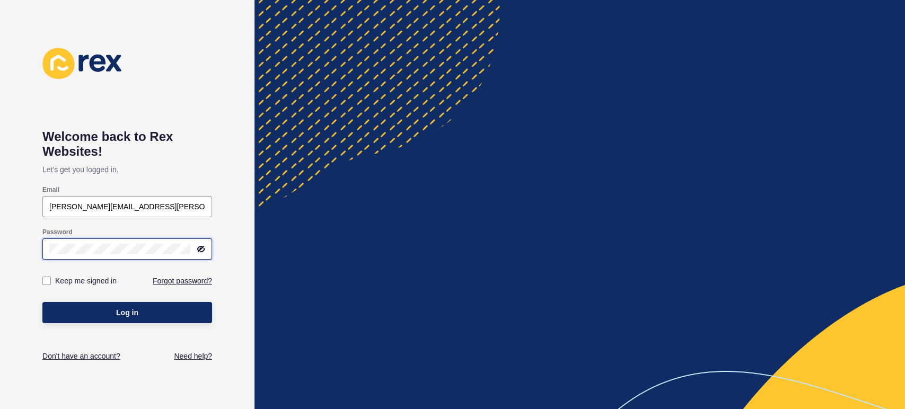
click at [42, 302] on button "Log in" at bounding box center [127, 312] width 170 height 21
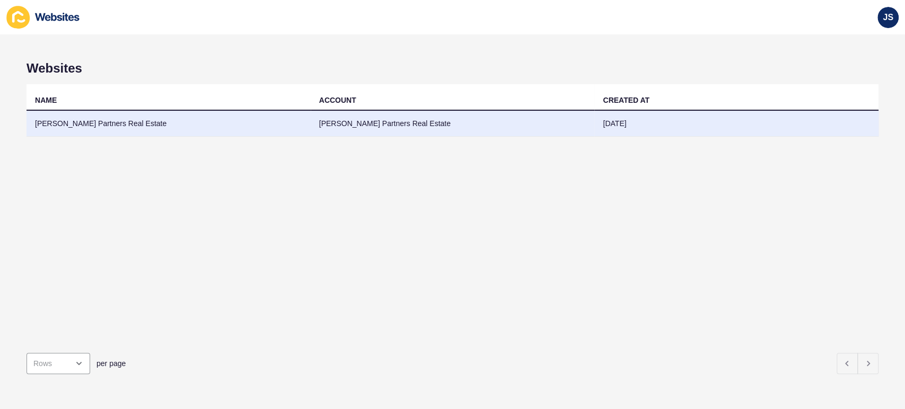
click at [220, 126] on td "[PERSON_NAME] Partners Real Estate" at bounding box center [169, 124] width 284 height 26
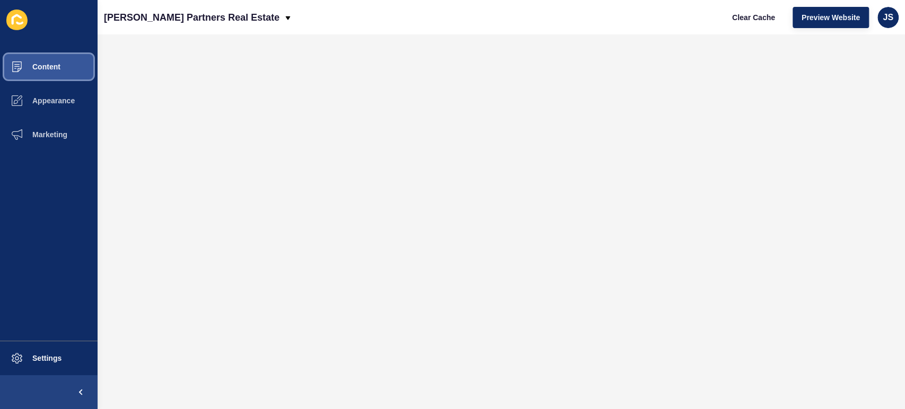
click at [46, 65] on span "Content" at bounding box center [29, 67] width 62 height 8
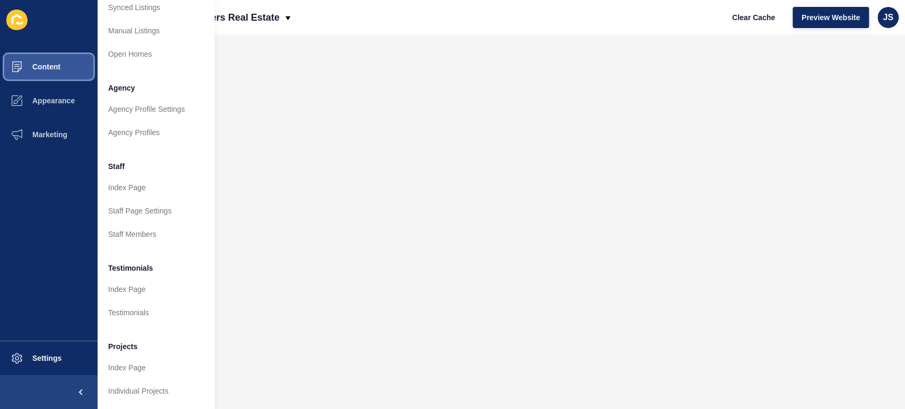
scroll to position [221, 0]
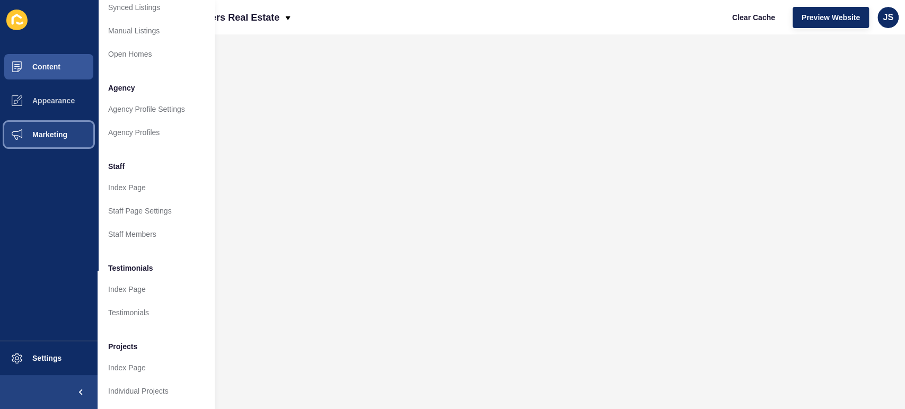
click at [45, 135] on span "Marketing" at bounding box center [32, 134] width 69 height 8
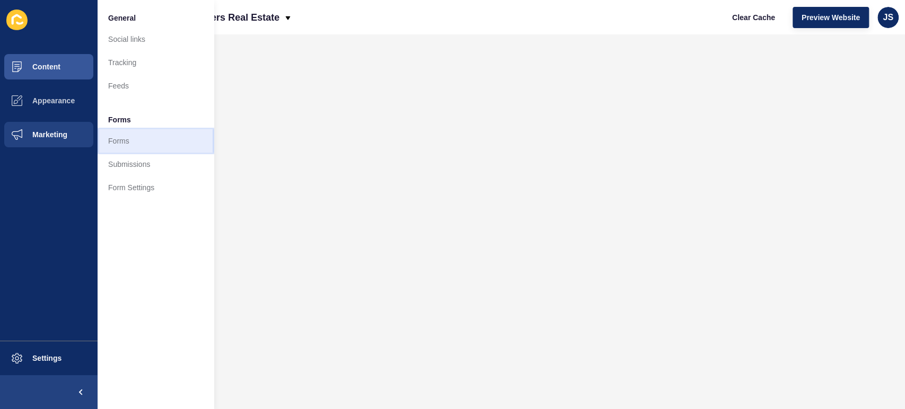
click at [123, 143] on link "Forms" at bounding box center [156, 140] width 117 height 23
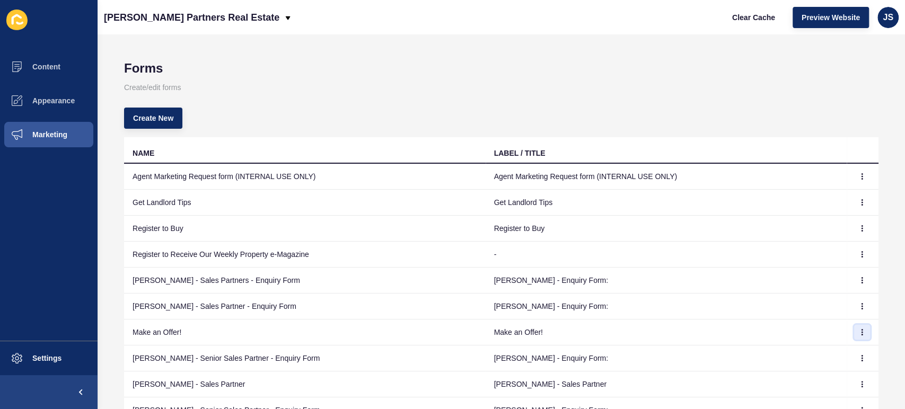
click at [859, 330] on icon "button" at bounding box center [862, 332] width 6 height 6
click at [825, 358] on link "Edit" at bounding box center [824, 352] width 74 height 23
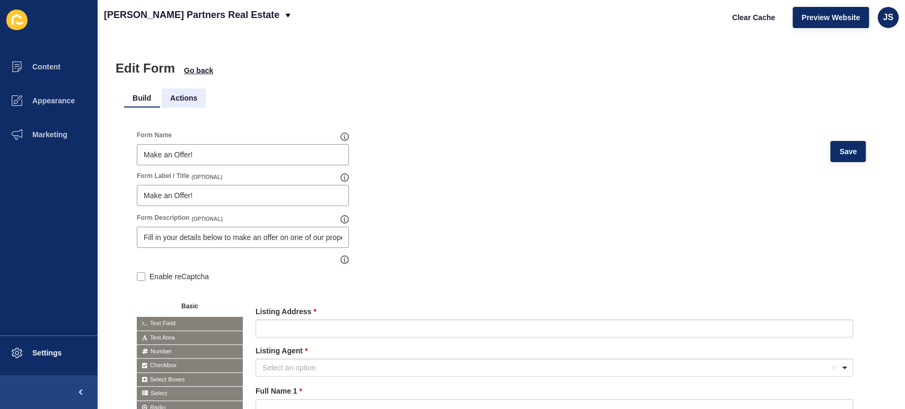
click at [182, 96] on li "Actions" at bounding box center [184, 98] width 44 height 19
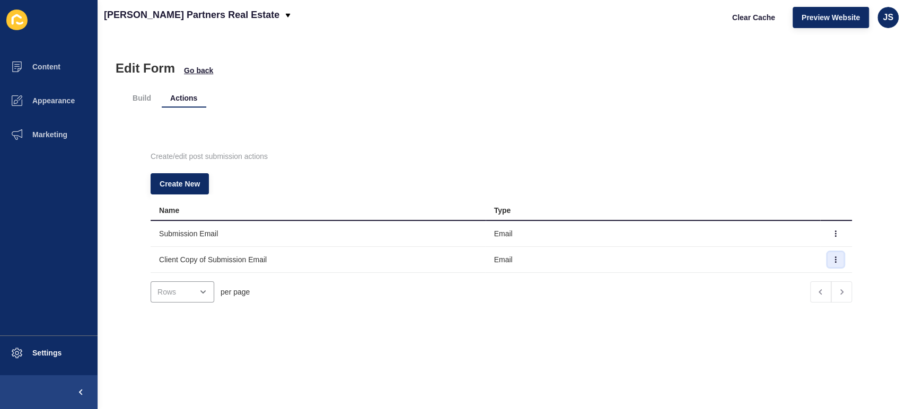
click at [828, 256] on button "button" at bounding box center [836, 259] width 16 height 15
click at [793, 280] on link "Edit" at bounding box center [788, 280] width 74 height 23
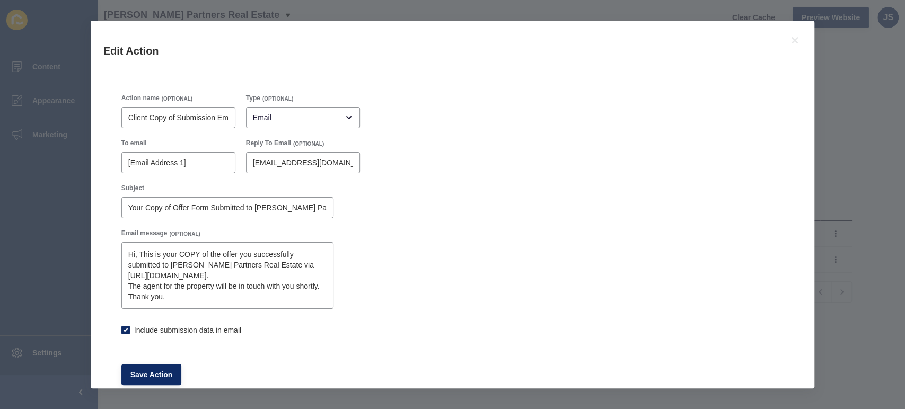
checkbox input "true"
drag, startPoint x: 293, startPoint y: 254, endPoint x: 344, endPoint y: 261, distance: 51.4
click at [294, 253] on textarea "Hi, This is your COPY of the offer you successfully submitted to [PERSON_NAME] …" at bounding box center [227, 276] width 209 height 64
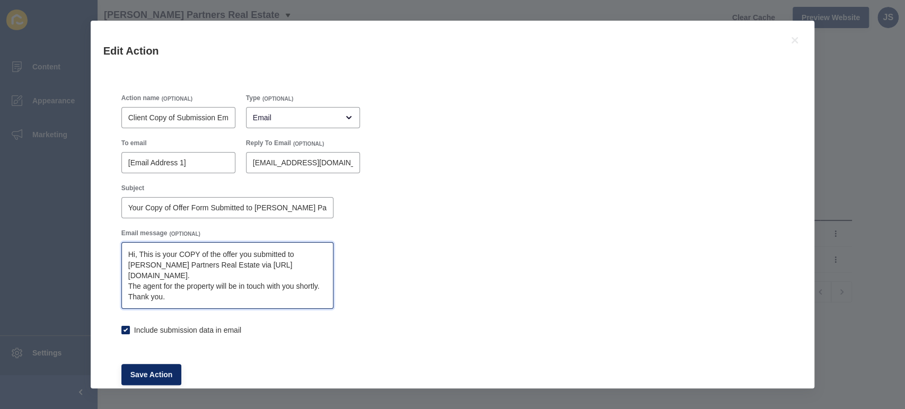
click at [239, 263] on textarea "Hi, This is your COPY of the offer you submitted to Smith Partners Real Estate …" at bounding box center [227, 276] width 209 height 64
click at [208, 264] on textarea "Hi, This is your COPY of the offer you submitted to Smith Partners Real Estate …" at bounding box center [227, 276] width 209 height 64
type textarea "Hi, This is your COPY of the offer you submitted to Smith Partners Real Estate …"
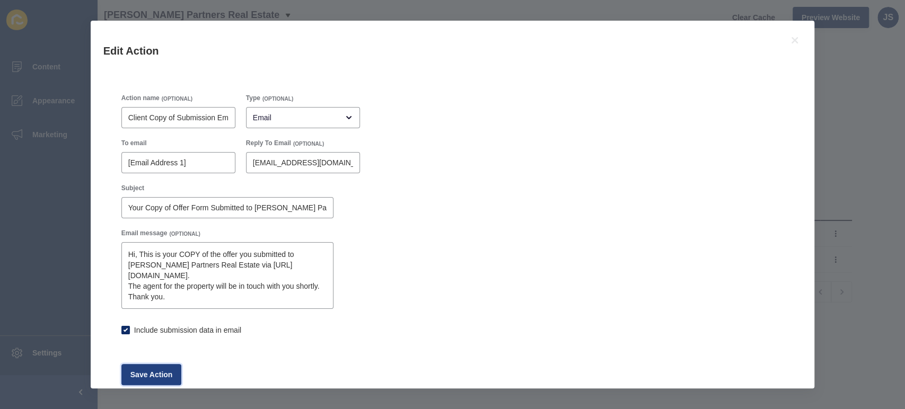
click at [156, 379] on span "Save Action" at bounding box center [151, 375] width 42 height 11
checkbox input "true"
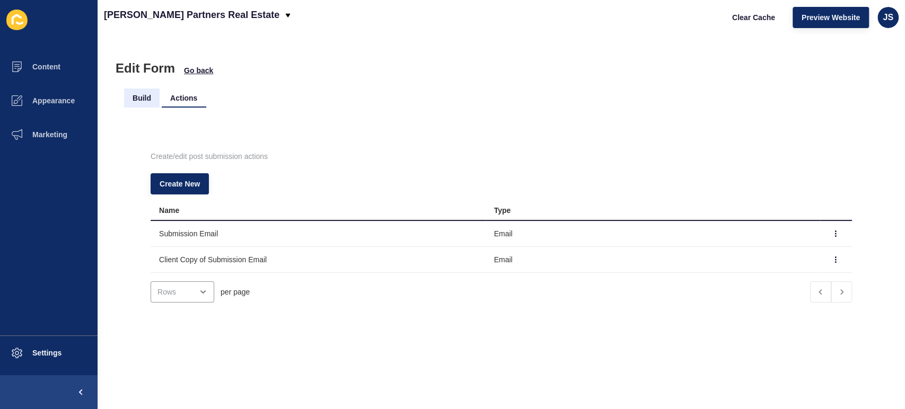
click at [155, 92] on li "Build" at bounding box center [142, 98] width 36 height 19
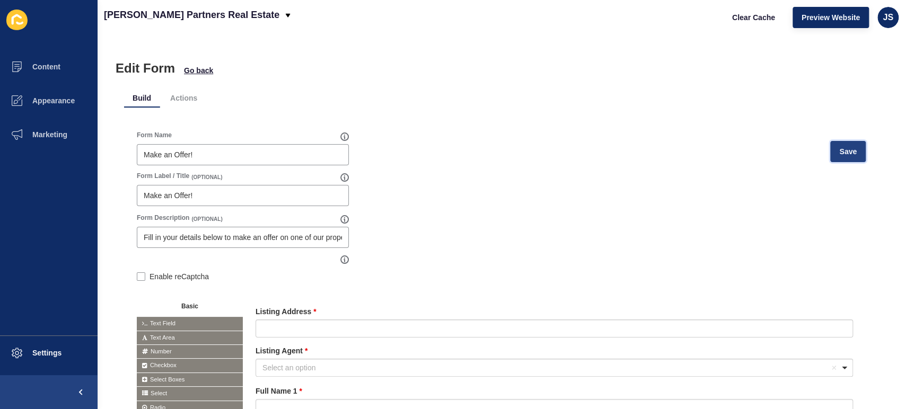
click at [839, 147] on span "Save" at bounding box center [847, 151] width 17 height 11
click at [177, 99] on li "Actions" at bounding box center [184, 98] width 44 height 19
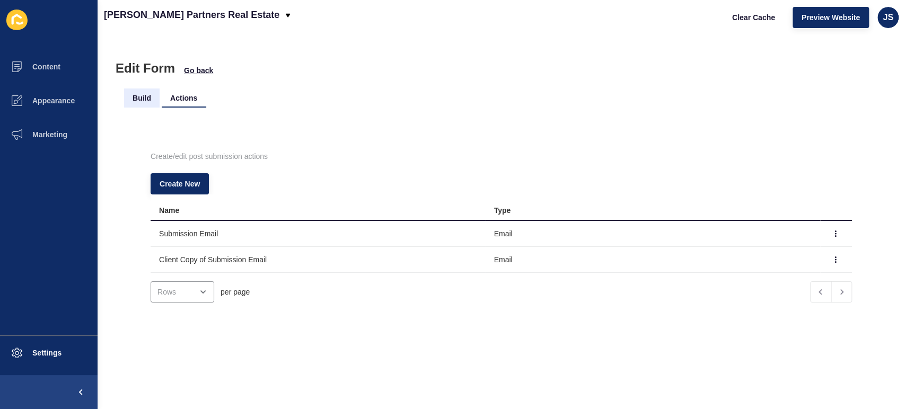
click at [133, 89] on li "Build" at bounding box center [142, 98] width 36 height 19
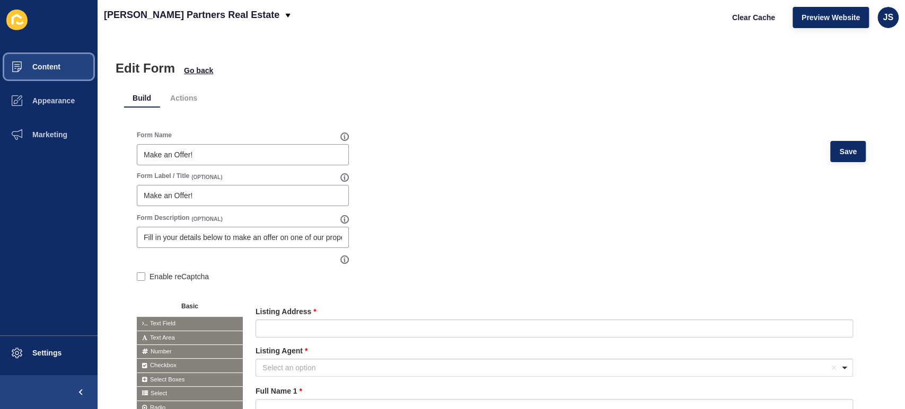
click at [55, 65] on span "Content" at bounding box center [29, 67] width 62 height 8
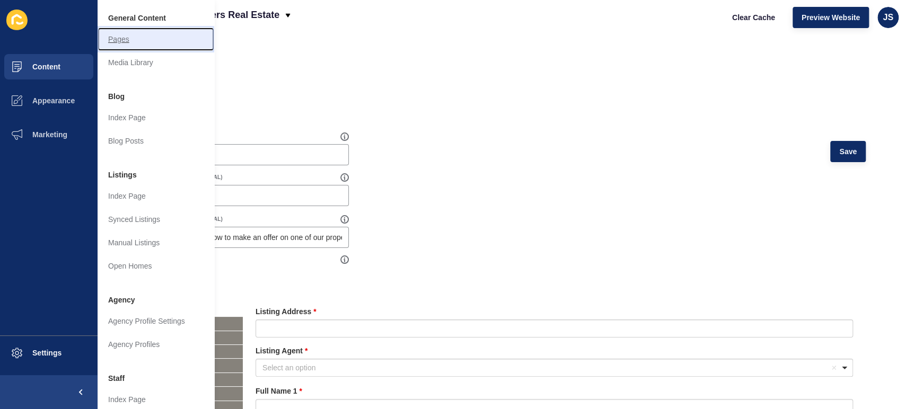
click at [121, 45] on link "Pages" at bounding box center [156, 39] width 117 height 23
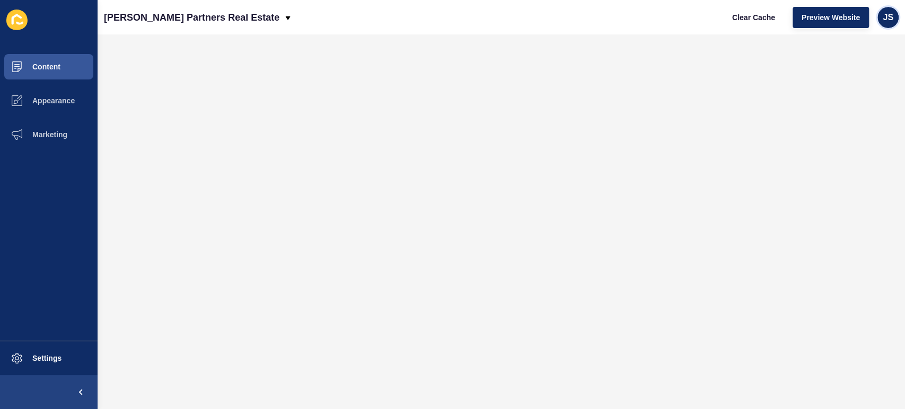
click at [886, 12] on span "JS" at bounding box center [888, 17] width 11 height 11
click at [867, 84] on link "Logout" at bounding box center [863, 88] width 78 height 23
